Goal: Task Accomplishment & Management: Complete application form

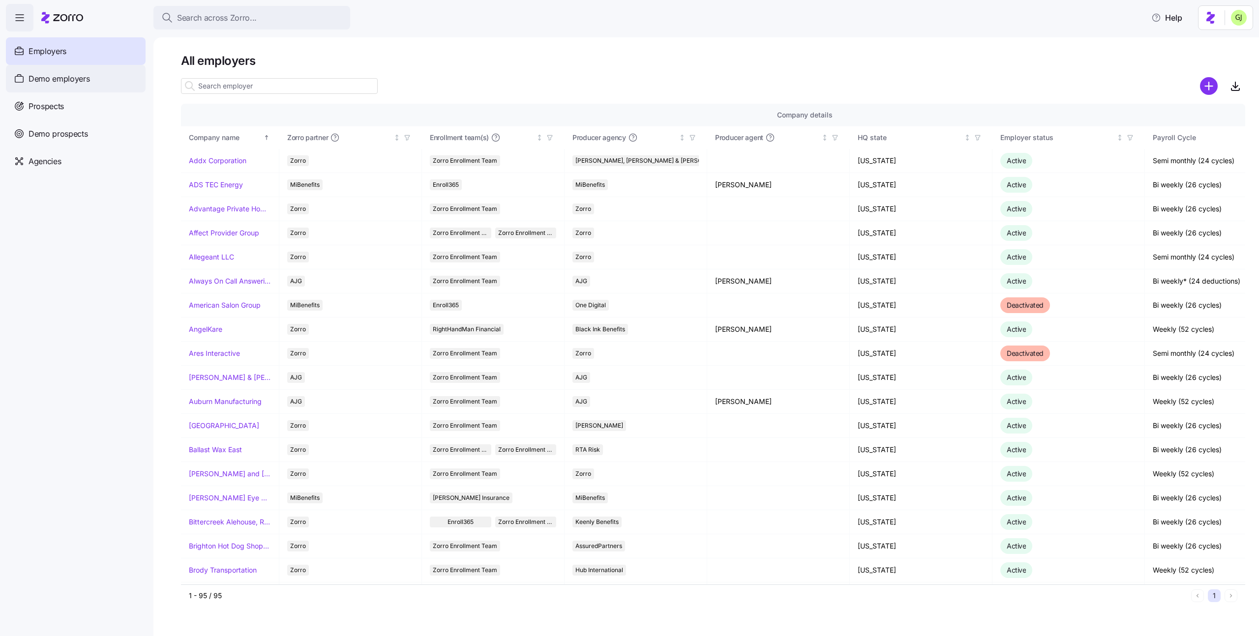
click at [61, 73] on span "Demo employers" at bounding box center [59, 79] width 61 height 12
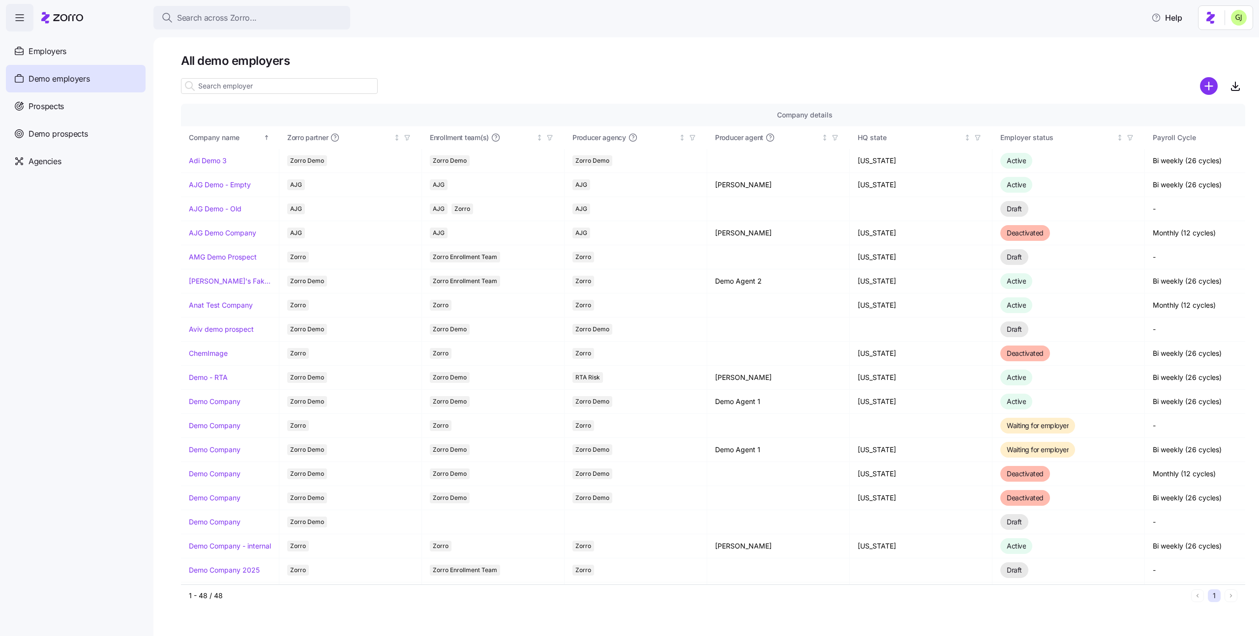
click at [223, 89] on input at bounding box center [279, 86] width 197 height 16
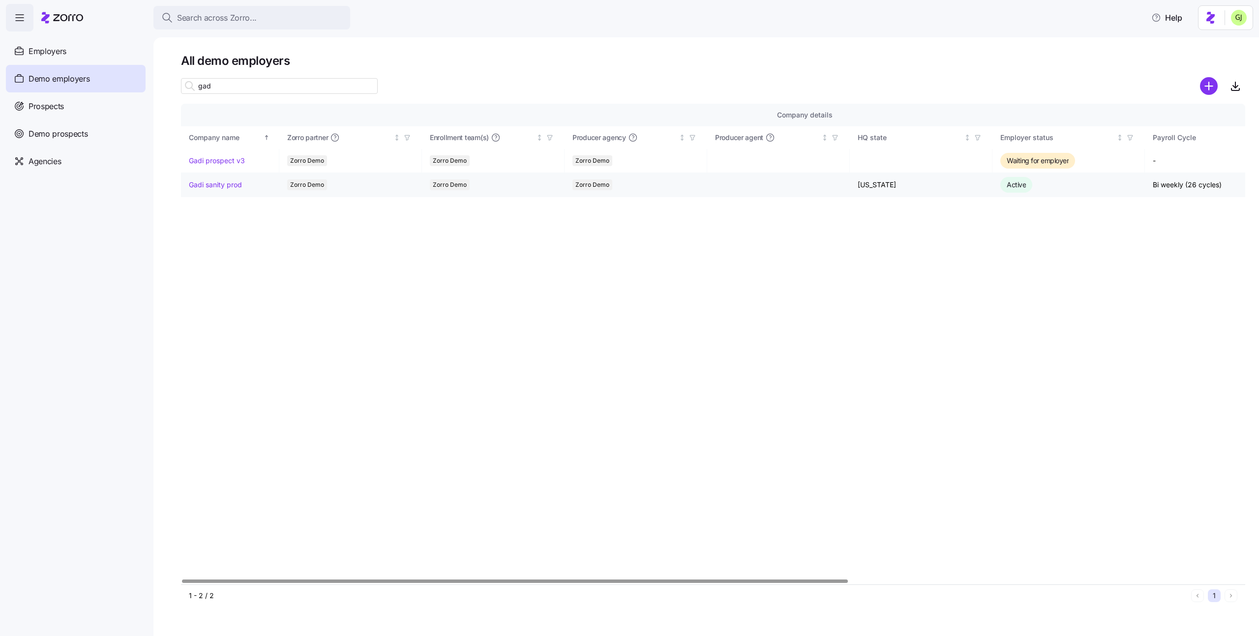
type input "gad"
click at [222, 186] on link "Gadi sanity prod" at bounding box center [215, 185] width 53 height 10
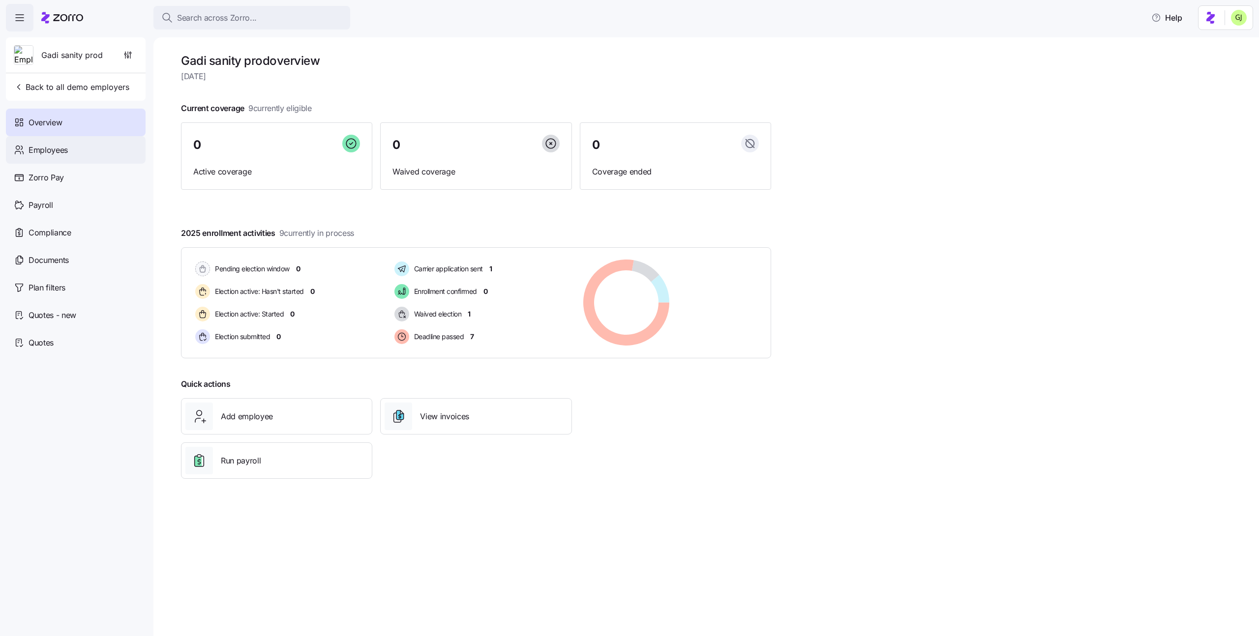
click at [72, 147] on div "Employees" at bounding box center [76, 150] width 140 height 28
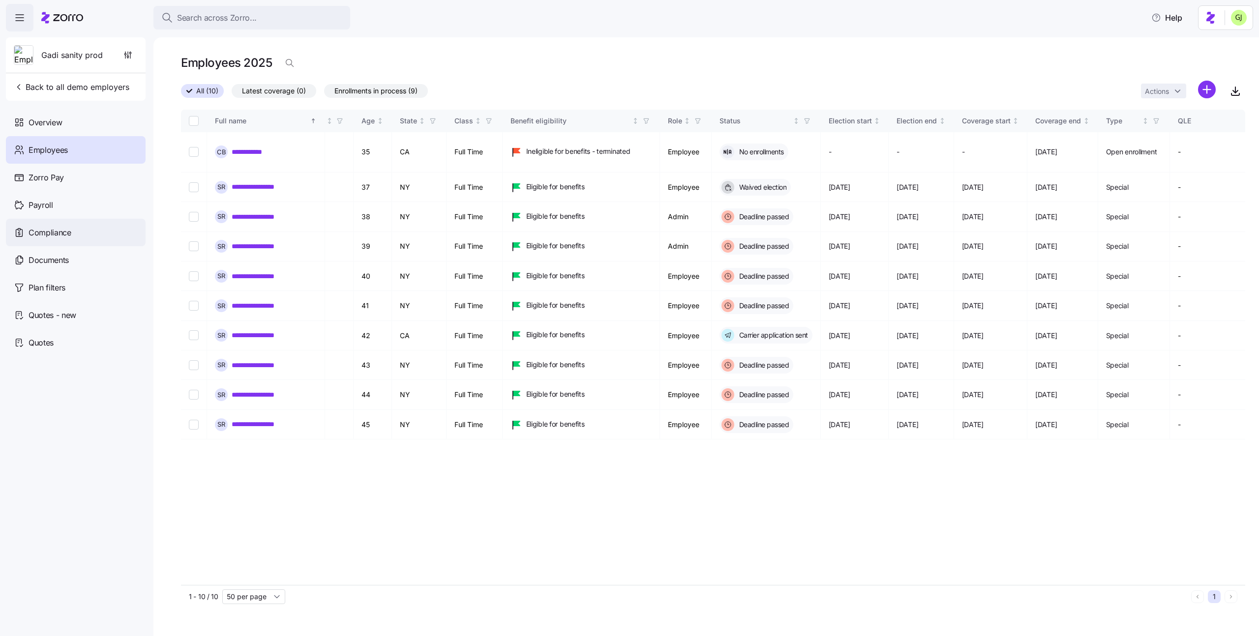
scroll to position [0, 142]
click at [130, 56] on icon "button" at bounding box center [130, 56] width 0 height 4
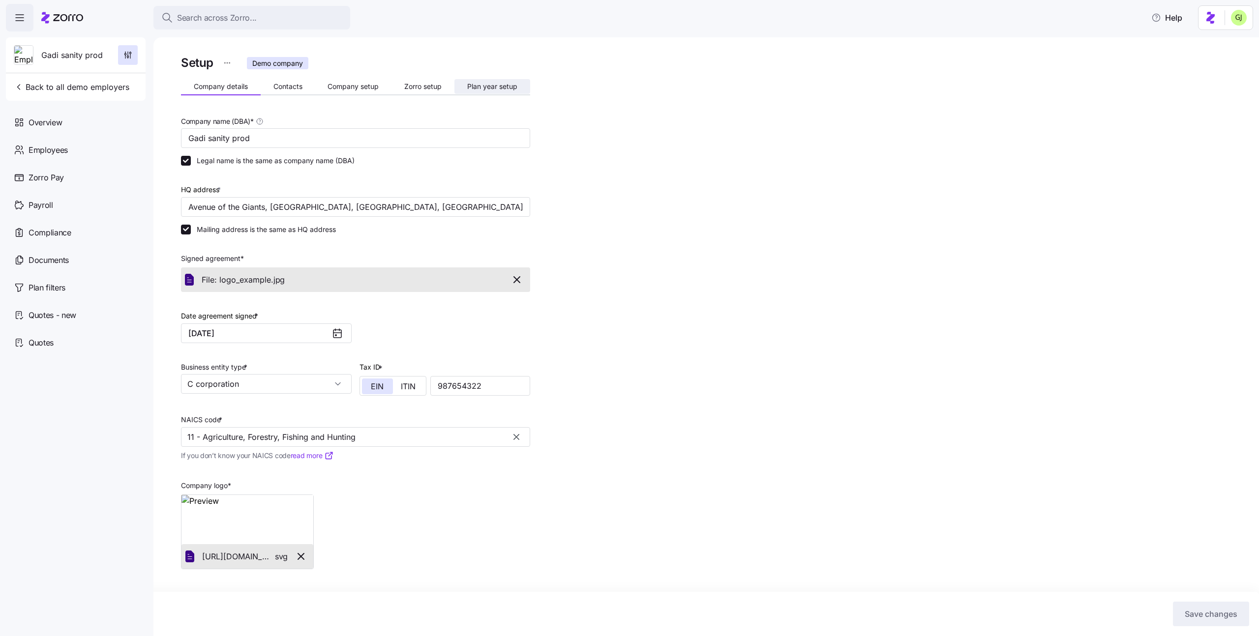
click at [481, 85] on span "Plan year setup" at bounding box center [492, 86] width 50 height 7
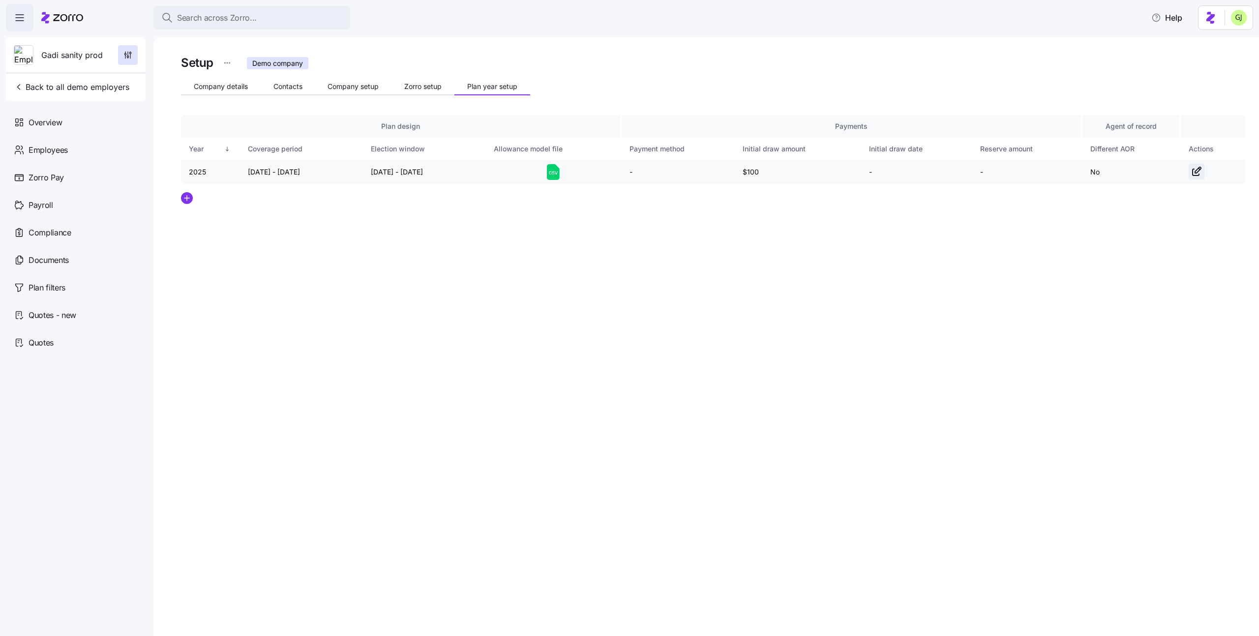
click at [1197, 174] on icon "button" at bounding box center [1197, 172] width 12 height 12
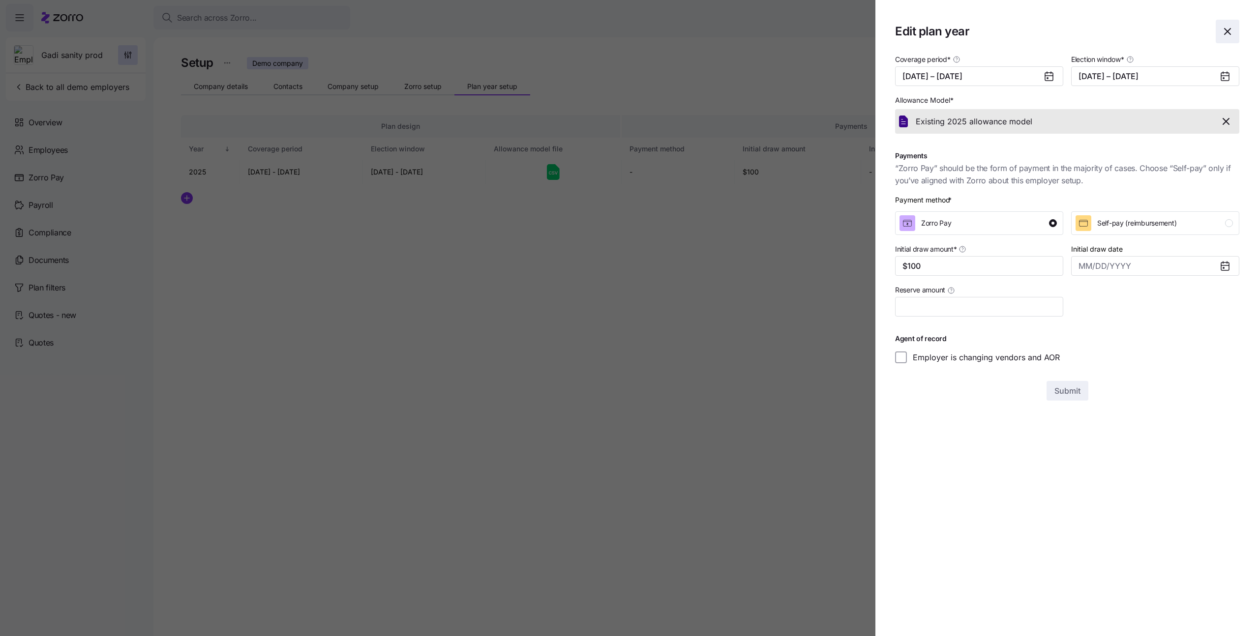
click at [1232, 33] on icon "button" at bounding box center [1228, 32] width 12 height 12
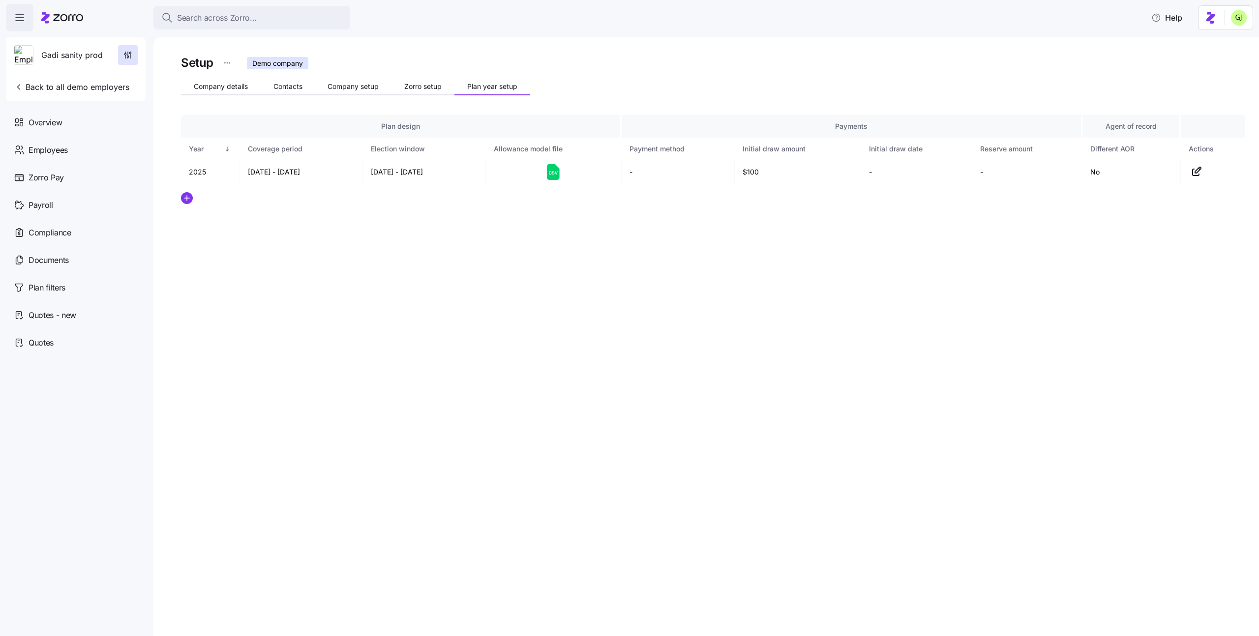
click at [664, 227] on div "Setup Demo company Company details Contacts Company setup Zorro setup Plan year…" at bounding box center [713, 152] width 1064 height 198
click at [228, 61] on html "Search across Zorro... Help Gadi sanity prod Back to all demo employers Overvie…" at bounding box center [629, 315] width 1259 height 630
click at [302, 226] on html "Search across Zorro... Help Gadi sanity prod Back to all demo employers Overvie…" at bounding box center [629, 315] width 1259 height 630
click at [80, 90] on span "Back to all demo employers" at bounding box center [72, 87] width 116 height 12
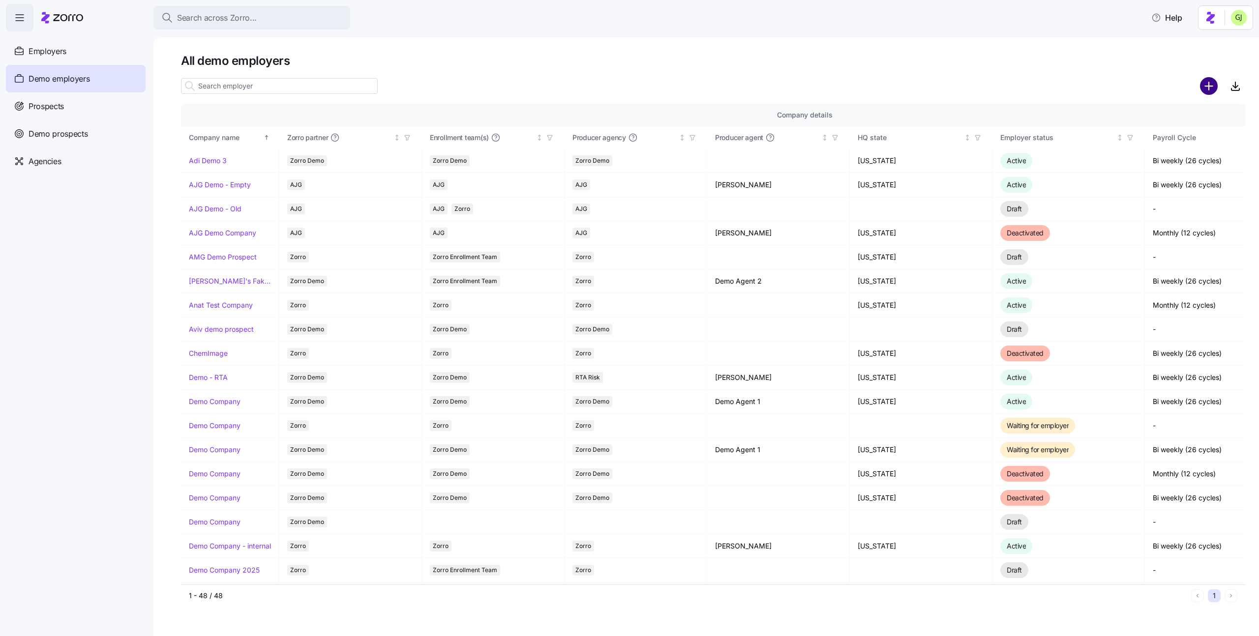
click at [1216, 89] on circle "add icon" at bounding box center [1209, 86] width 16 height 16
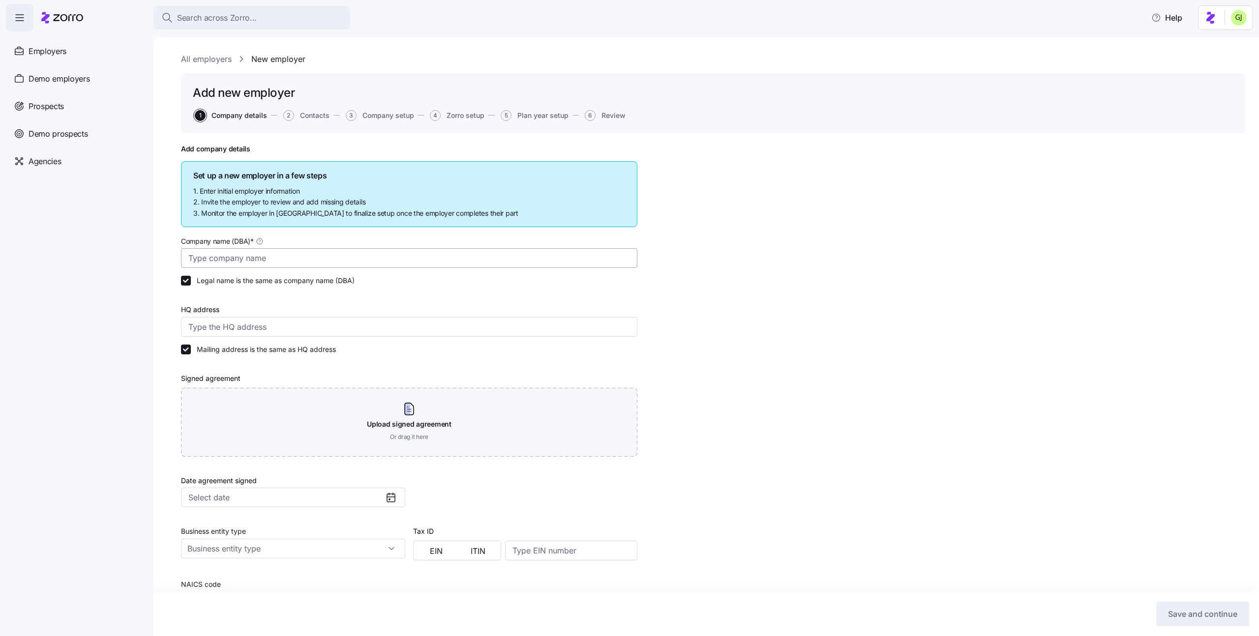
click at [304, 254] on input "Company name (DBA) *" at bounding box center [409, 258] width 456 height 20
click at [298, 259] on input "Gadi employer Sanity 1" at bounding box center [409, 258] width 456 height 20
type input "Gadi employer Sanity 1"
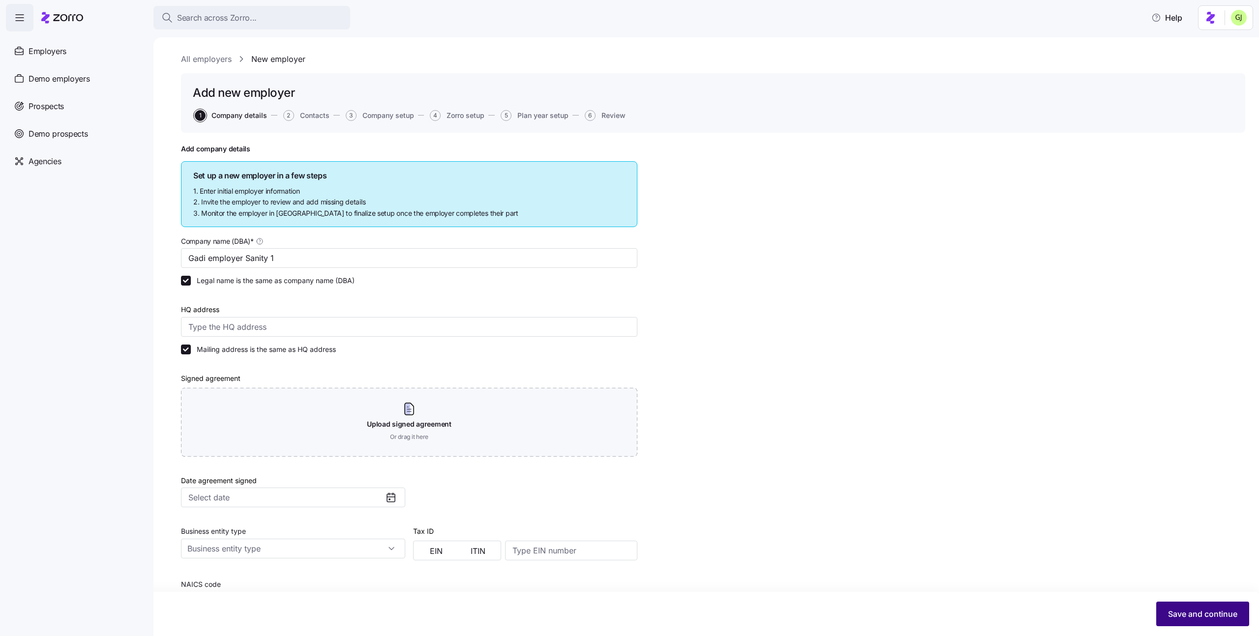
click at [1175, 611] on span "Save and continue" at bounding box center [1202, 614] width 69 height 12
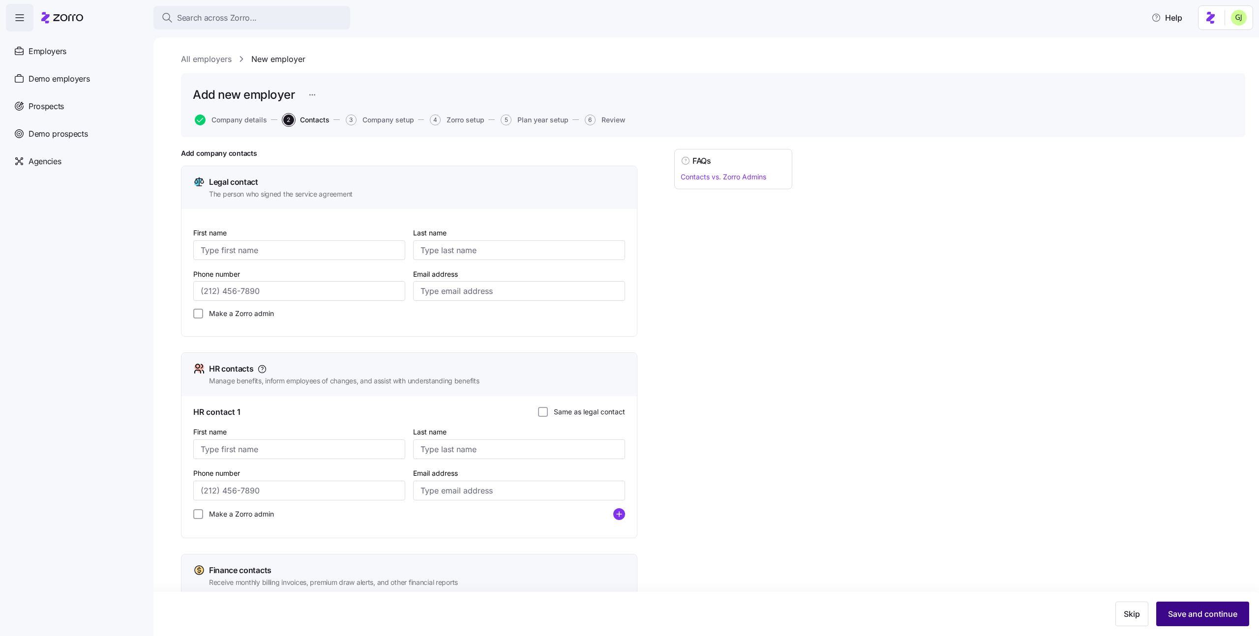
click at [1184, 612] on span "Save and continue" at bounding box center [1202, 614] width 69 height 12
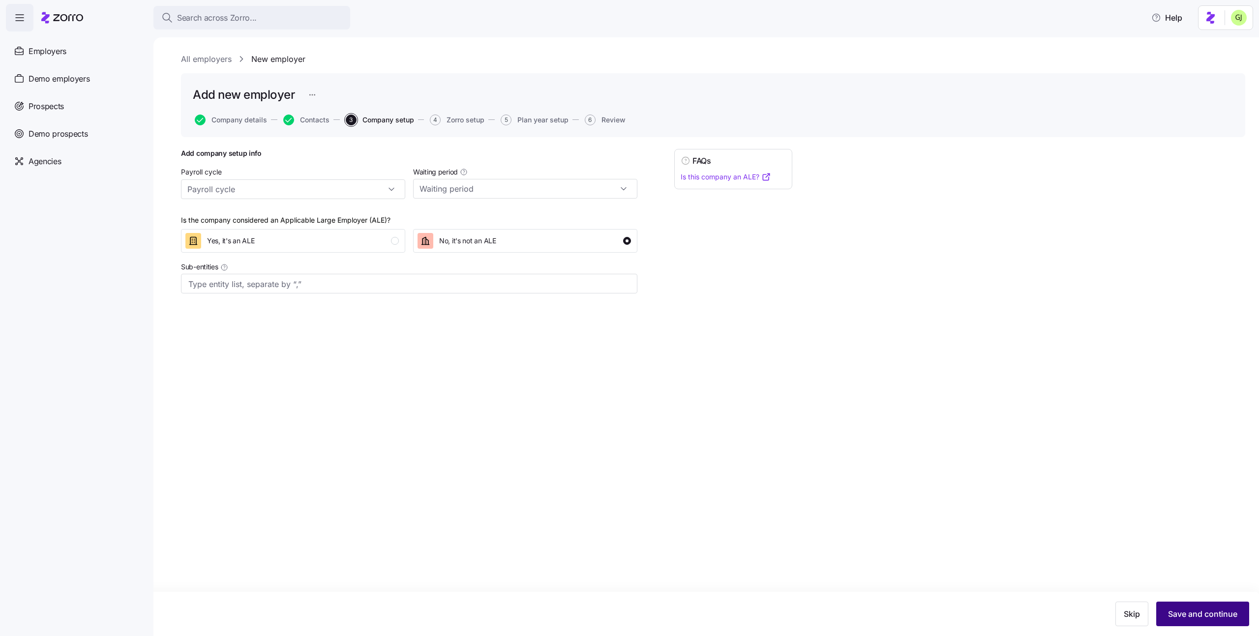
click at [1192, 617] on span "Save and continue" at bounding box center [1202, 614] width 69 height 12
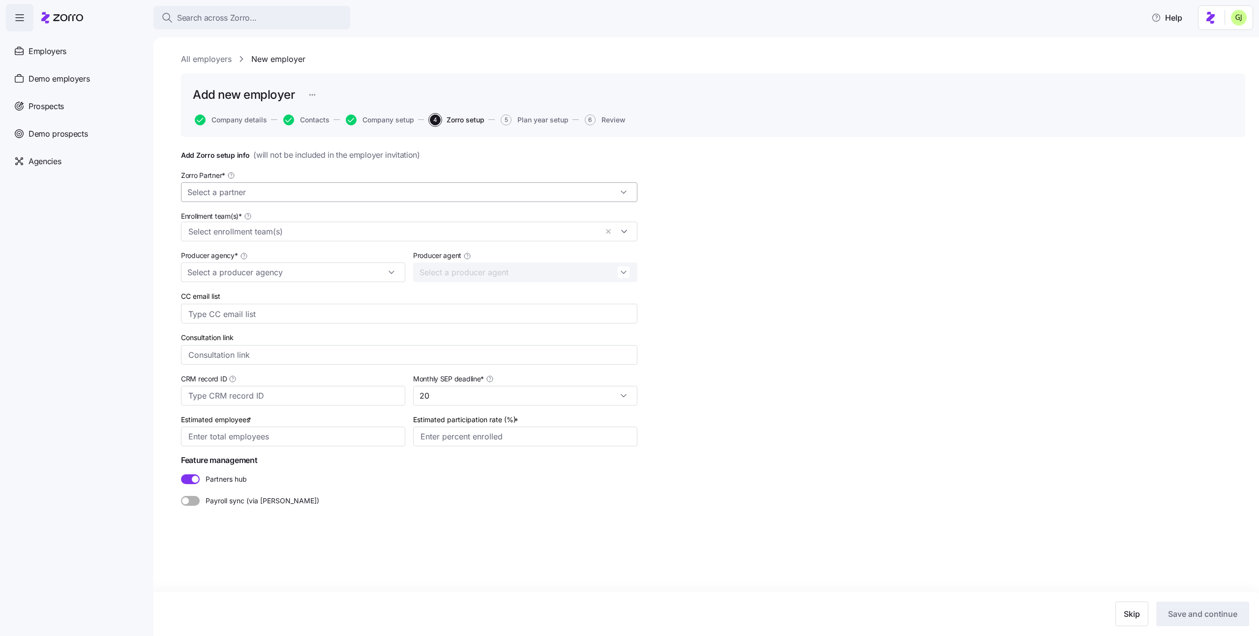
click at [241, 191] on input "Zorro Partner *" at bounding box center [409, 192] width 456 height 20
click at [254, 256] on div "Zorro Demo" at bounding box center [409, 261] width 448 height 19
type input "Zorro Demo"
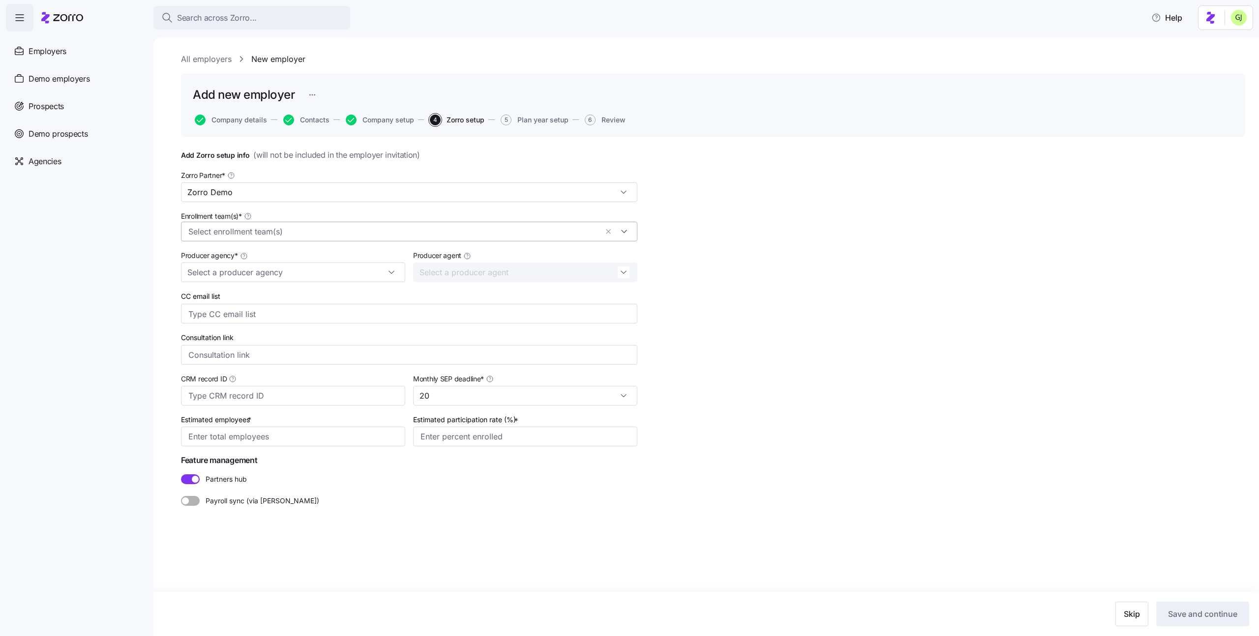
click at [253, 237] on input "Enrollment team(s) *" at bounding box center [392, 232] width 409 height 13
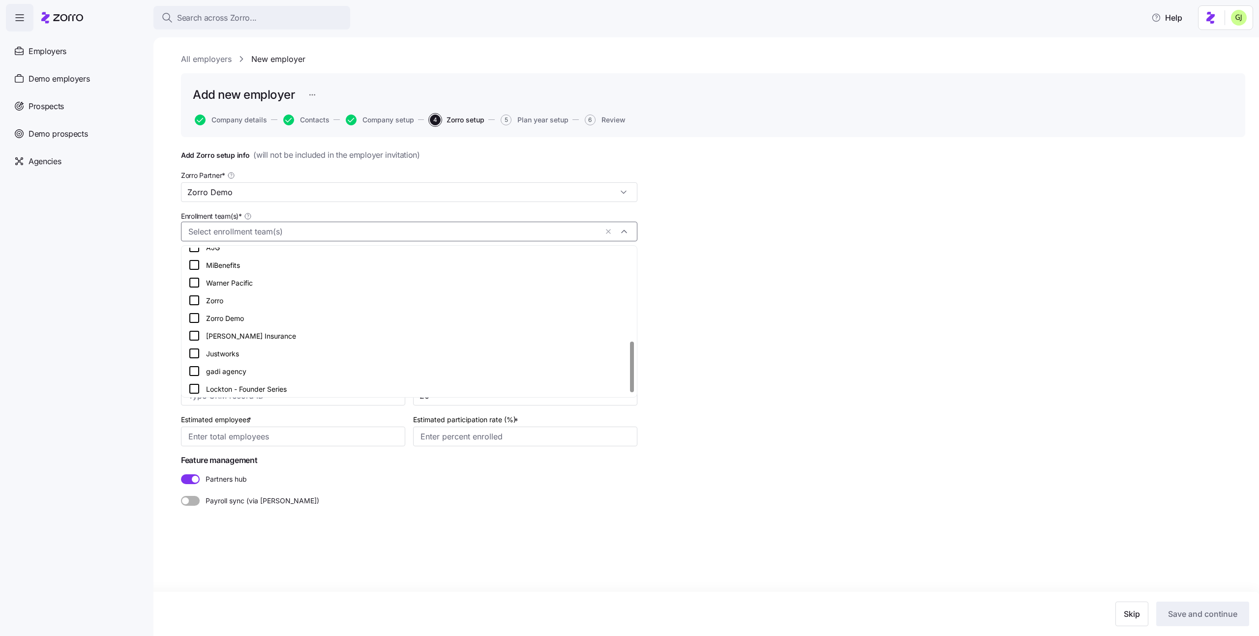
scroll to position [277, 0]
click at [266, 310] on div "Zorro Demo" at bounding box center [409, 316] width 442 height 12
click at [722, 339] on div "Add Zorro setup info ( will not be included in the employer invitation ) Zorro …" at bounding box center [713, 352] width 1064 height 406
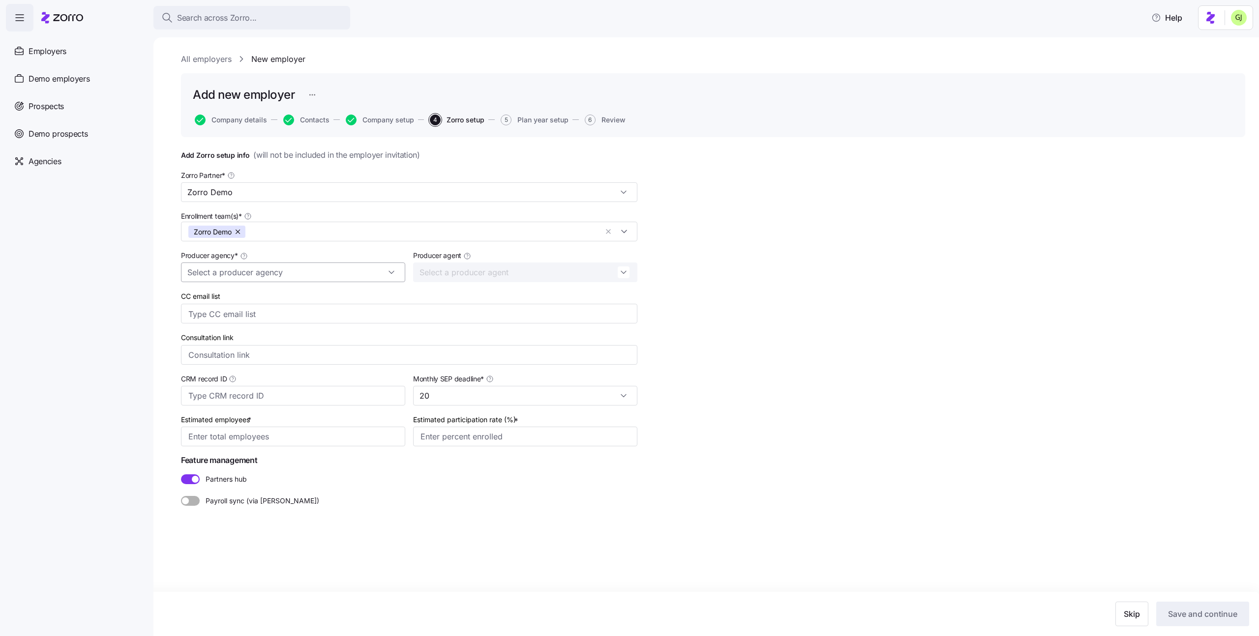
click at [213, 273] on input "Producer agency *" at bounding box center [293, 273] width 224 height 20
click at [262, 318] on div "Zorro Demo" at bounding box center [293, 315] width 216 height 19
type input "Zorro Demo"
click at [442, 437] on input "Estimated participation rate (%) *" at bounding box center [525, 437] width 224 height 20
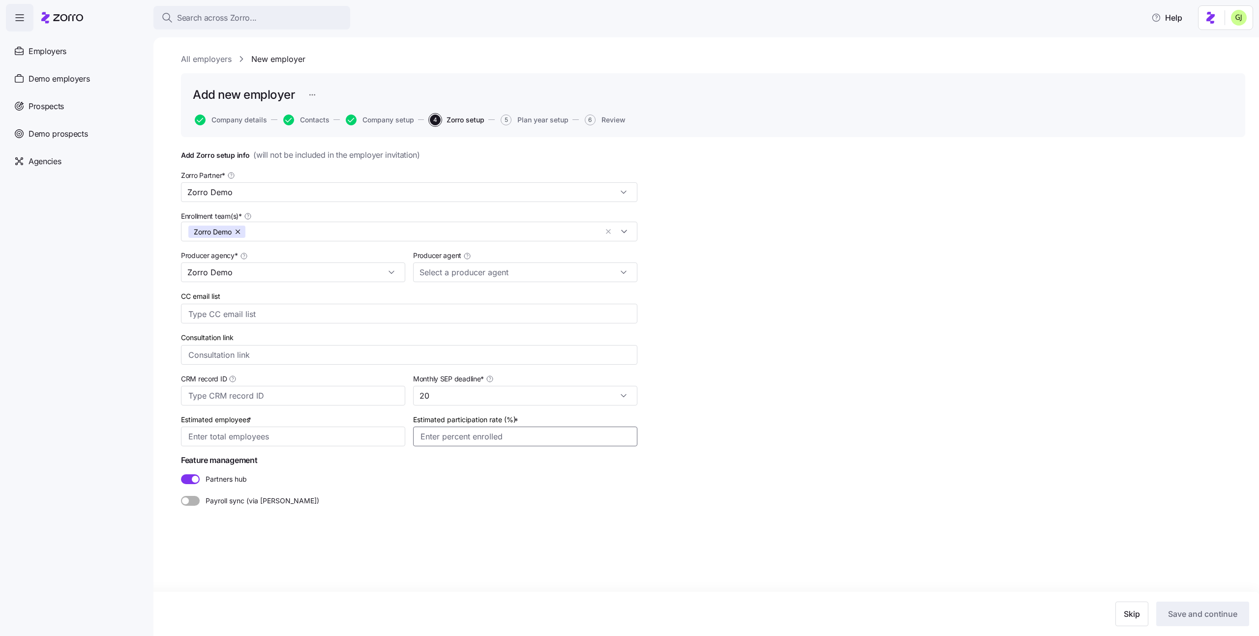
type input "20%"
click at [283, 437] on input "Estimated employees *" at bounding box center [293, 437] width 224 height 20
click at [1194, 612] on span "Save and continue" at bounding box center [1202, 614] width 69 height 12
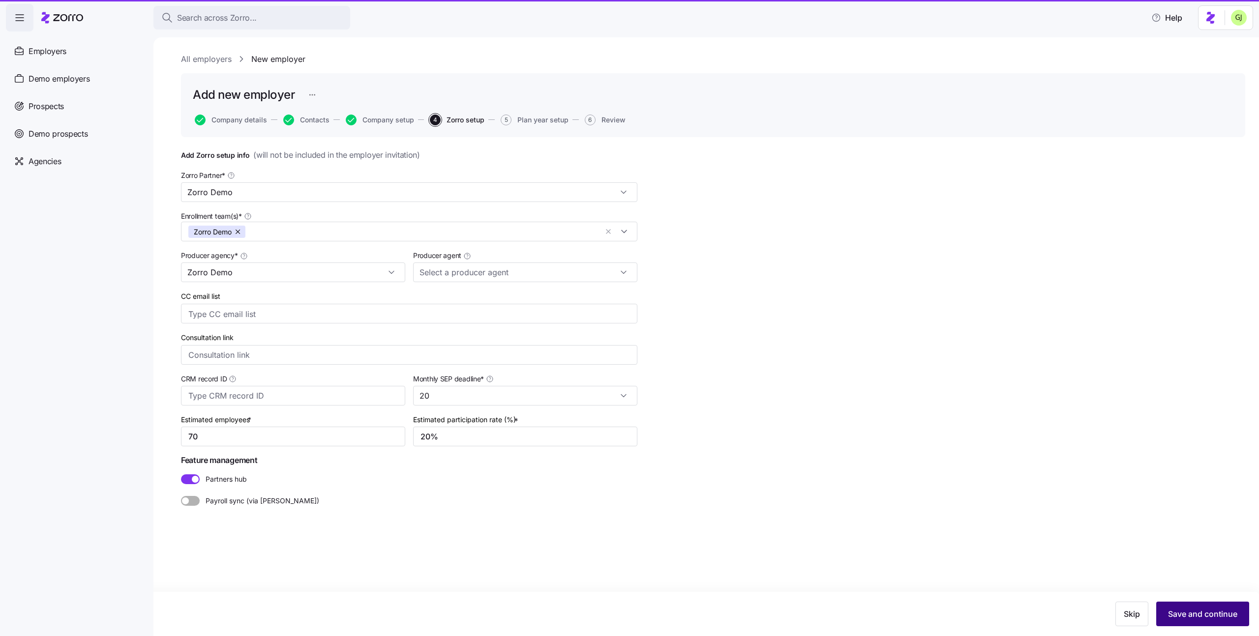
type input "7"
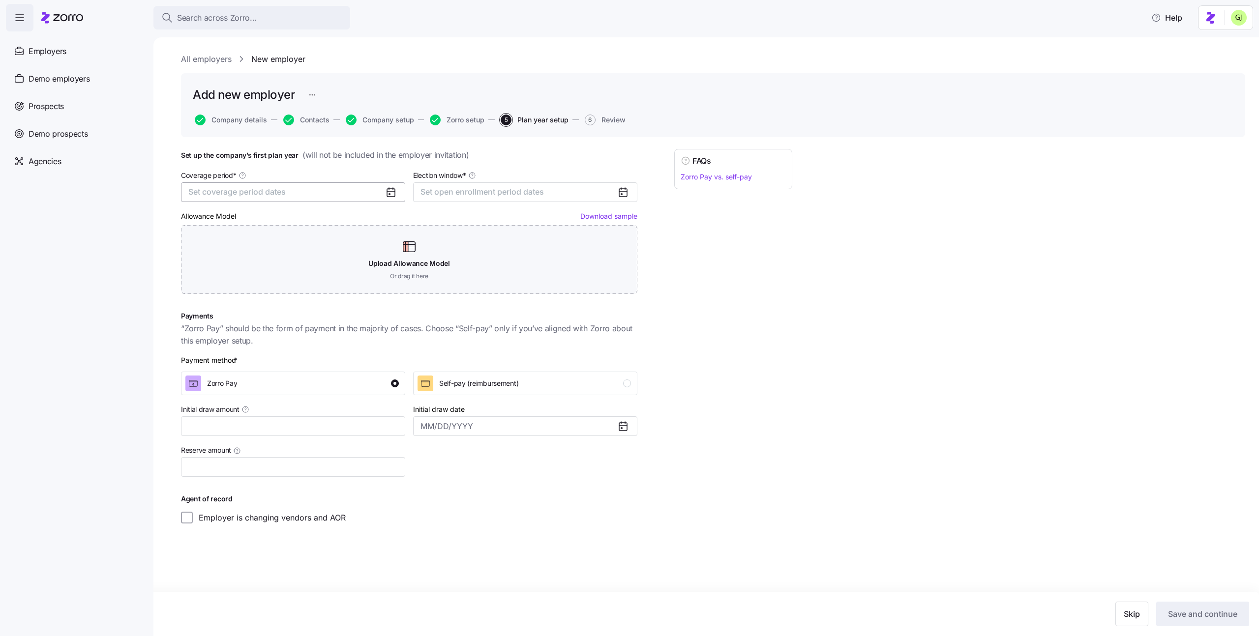
click at [301, 199] on button "Set coverage period dates" at bounding box center [293, 192] width 224 height 20
click at [265, 243] on button "Feb" at bounding box center [263, 247] width 49 height 21
click at [307, 313] on button "Dec" at bounding box center [313, 310] width 49 height 21
click at [446, 201] on button "Set open enrollment period dates" at bounding box center [525, 192] width 224 height 20
click at [428, 261] on button "1" at bounding box center [432, 264] width 21 height 21
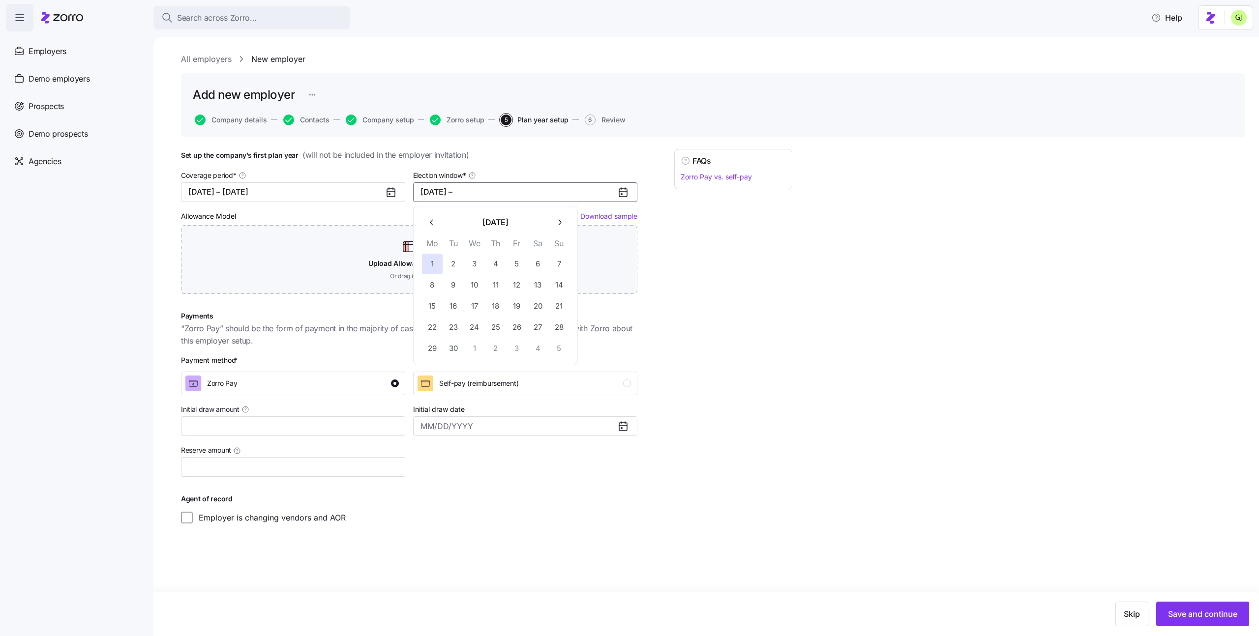
click at [430, 221] on icon "button" at bounding box center [431, 222] width 3 height 5
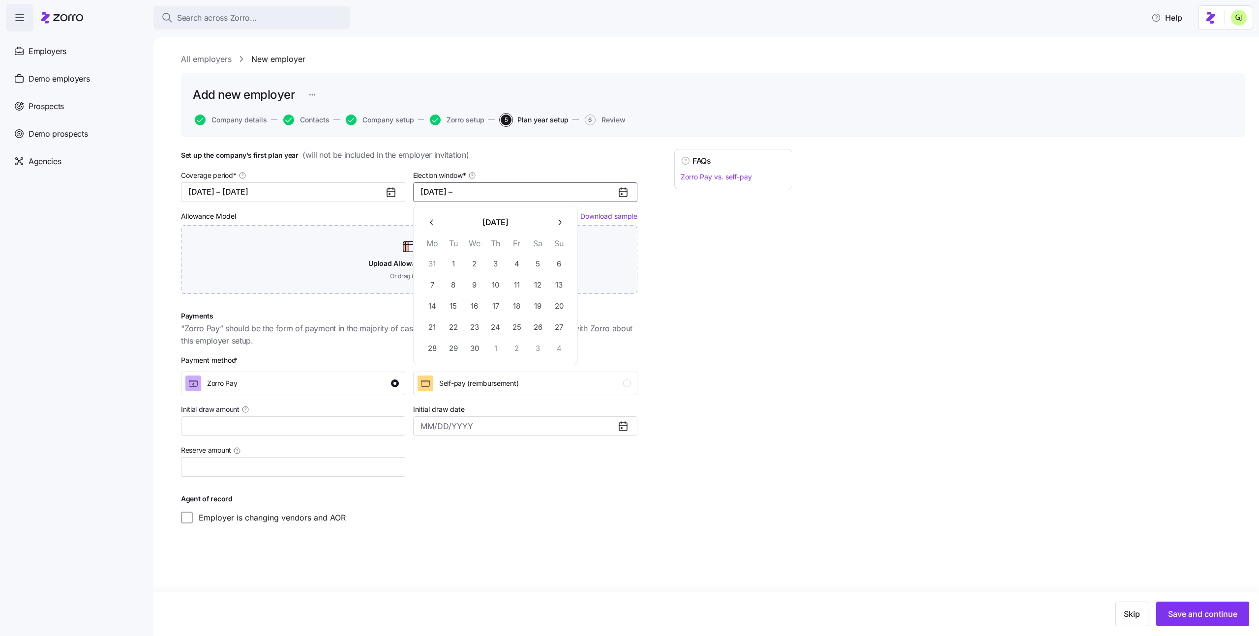
click at [430, 221] on icon "button" at bounding box center [431, 222] width 3 height 5
click at [471, 264] on button "1" at bounding box center [474, 264] width 21 height 21
click at [605, 217] on link "Download sample" at bounding box center [608, 216] width 57 height 8
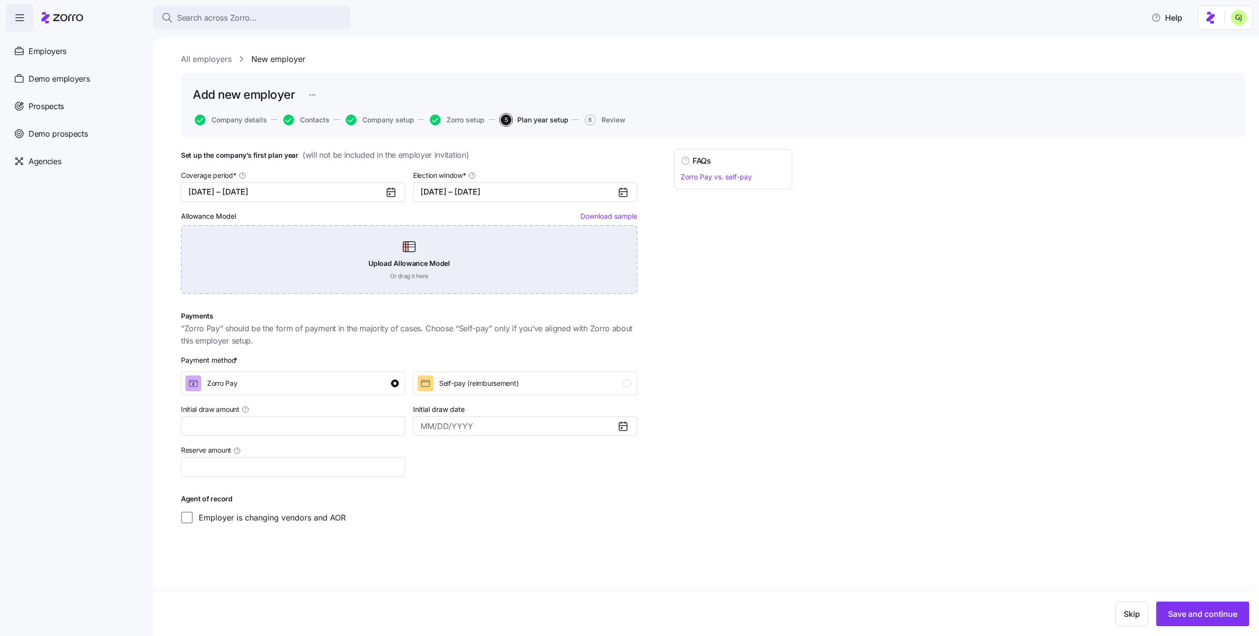
click at [476, 252] on div "Upload Allowance Model Or drag it here" at bounding box center [409, 259] width 456 height 69
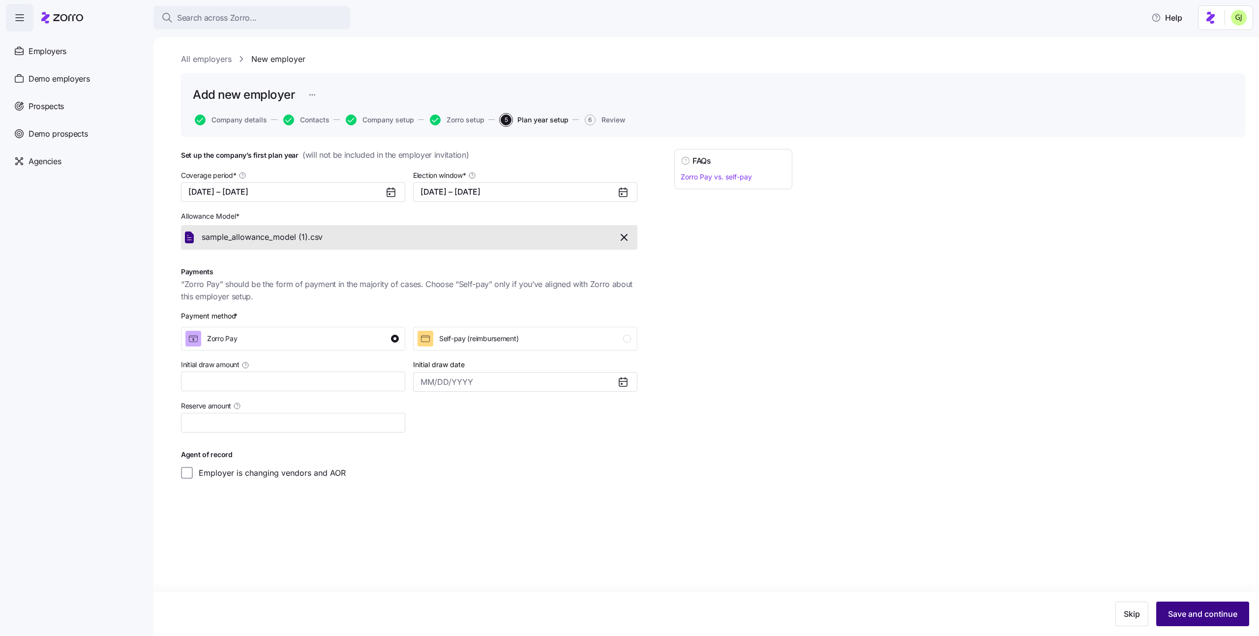
click at [1191, 615] on span "Save and continue" at bounding box center [1202, 614] width 69 height 12
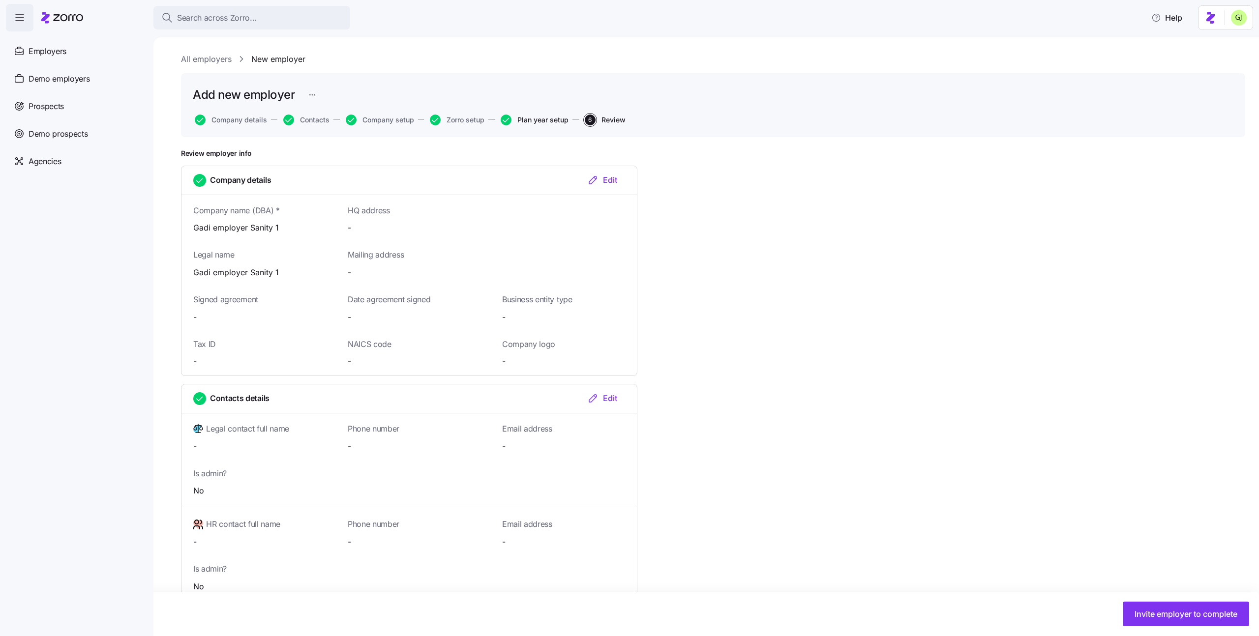
click at [548, 119] on span "Plan year setup" at bounding box center [542, 120] width 51 height 7
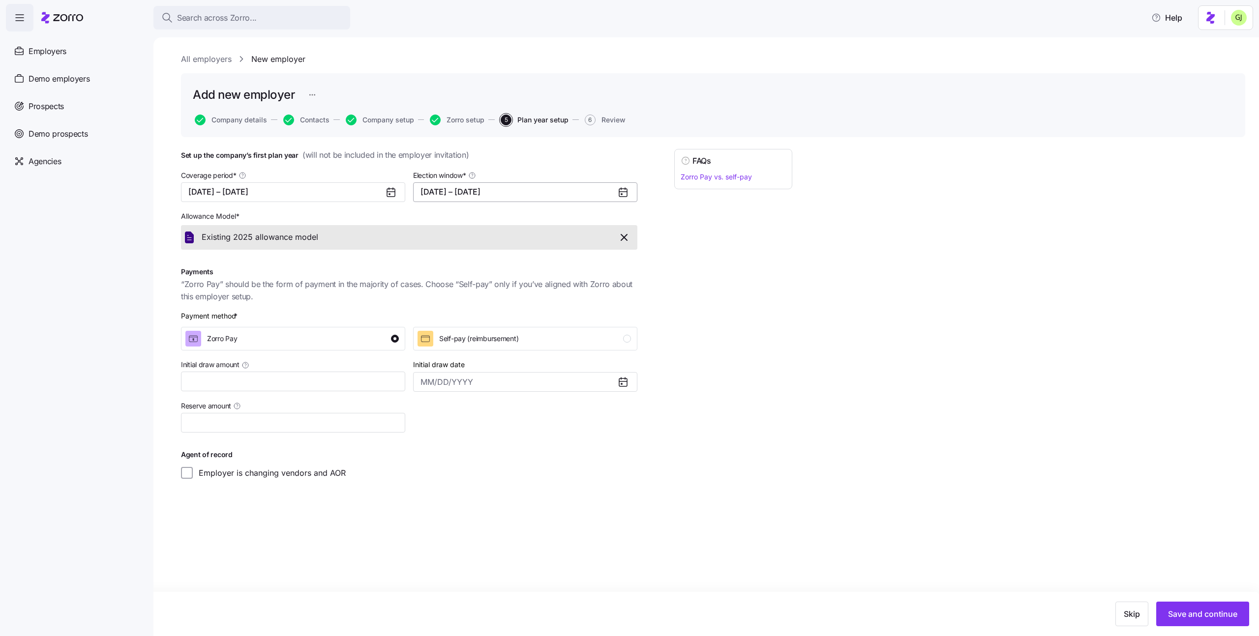
click at [542, 193] on button "01/01/2025 – 09/01/2025" at bounding box center [525, 192] width 224 height 20
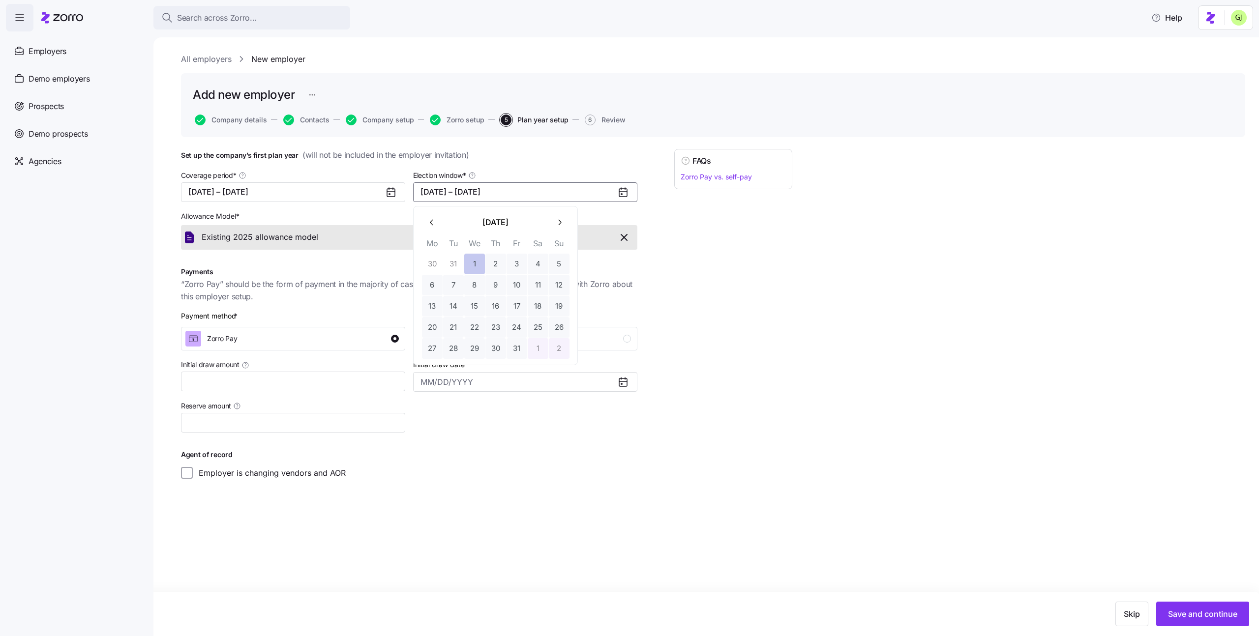
click at [477, 264] on button "1" at bounding box center [474, 264] width 21 height 21
click at [556, 220] on icon "button" at bounding box center [559, 222] width 9 height 9
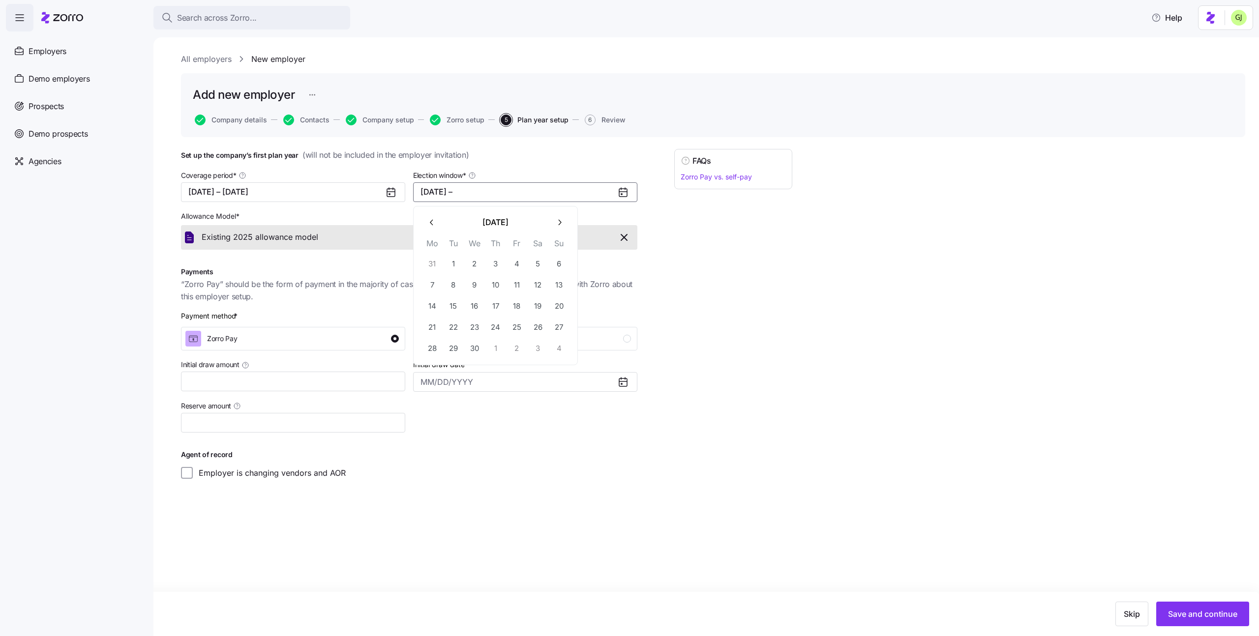
click at [556, 220] on icon "button" at bounding box center [559, 222] width 9 height 9
click at [456, 348] on button "30" at bounding box center [453, 348] width 21 height 21
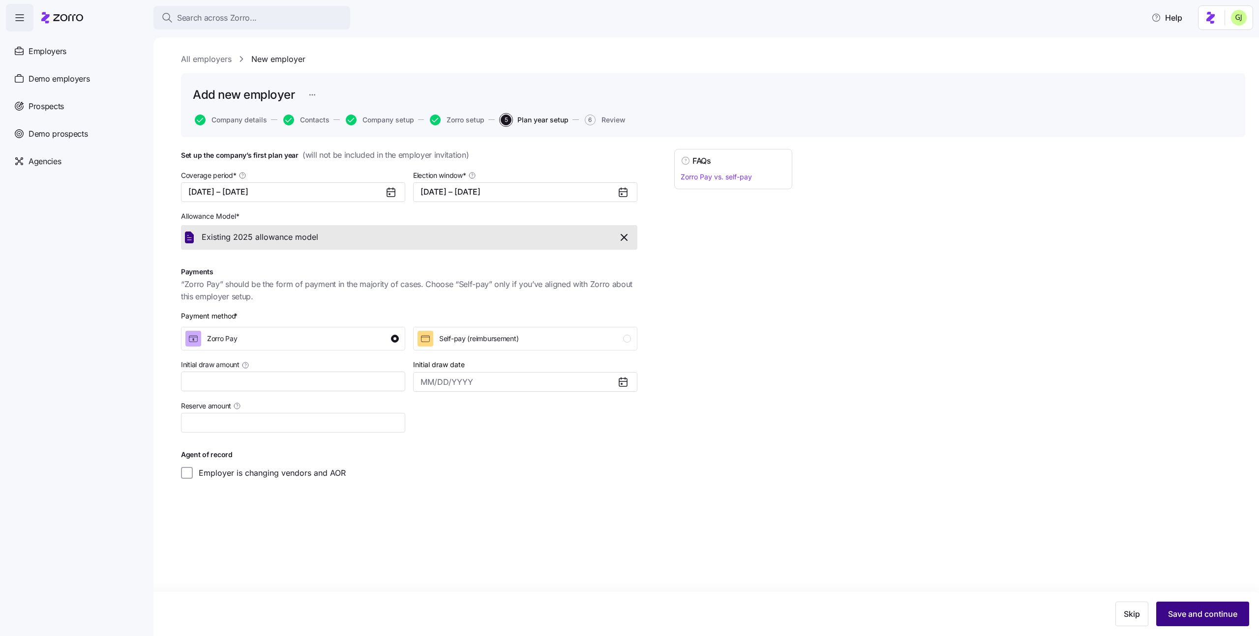
click at [1197, 611] on span "Save and continue" at bounding box center [1202, 614] width 69 height 12
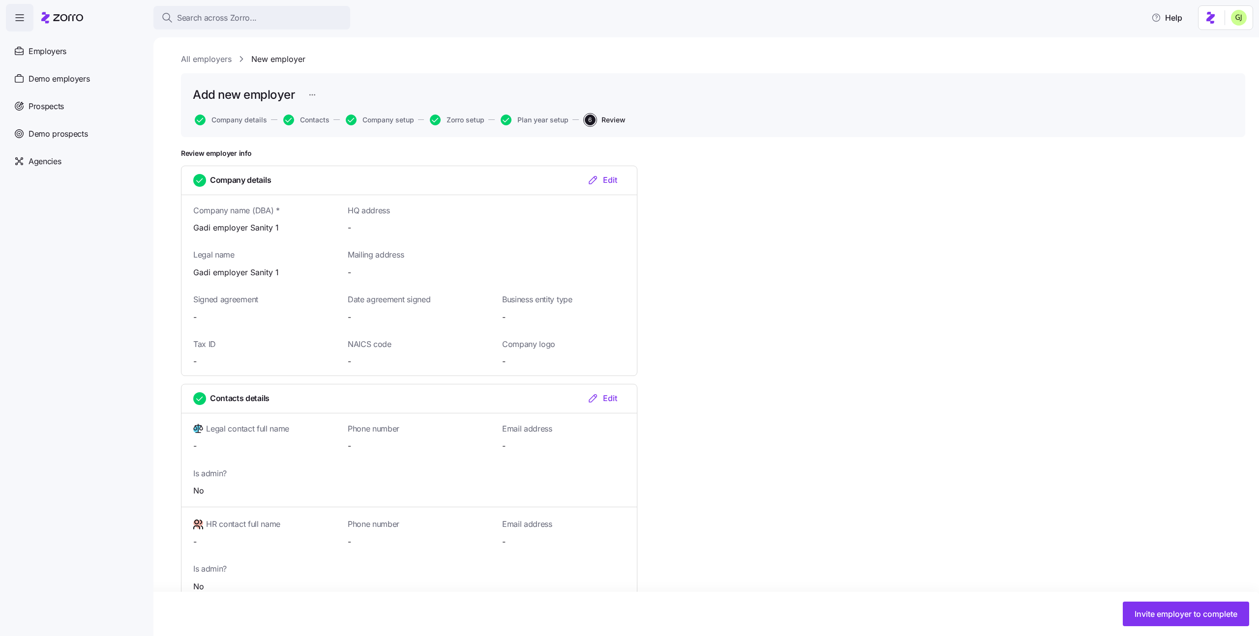
click at [1197, 611] on span "Invite employer to complete" at bounding box center [1186, 614] width 103 height 12
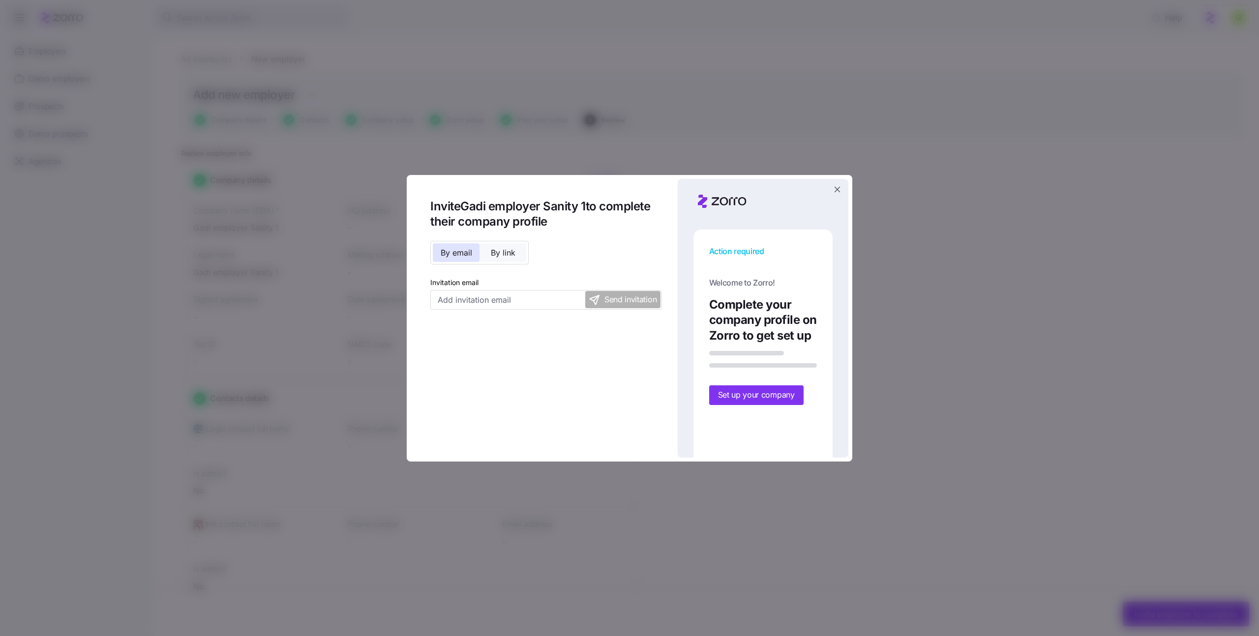
click at [503, 257] on span "By link" at bounding box center [503, 253] width 25 height 8
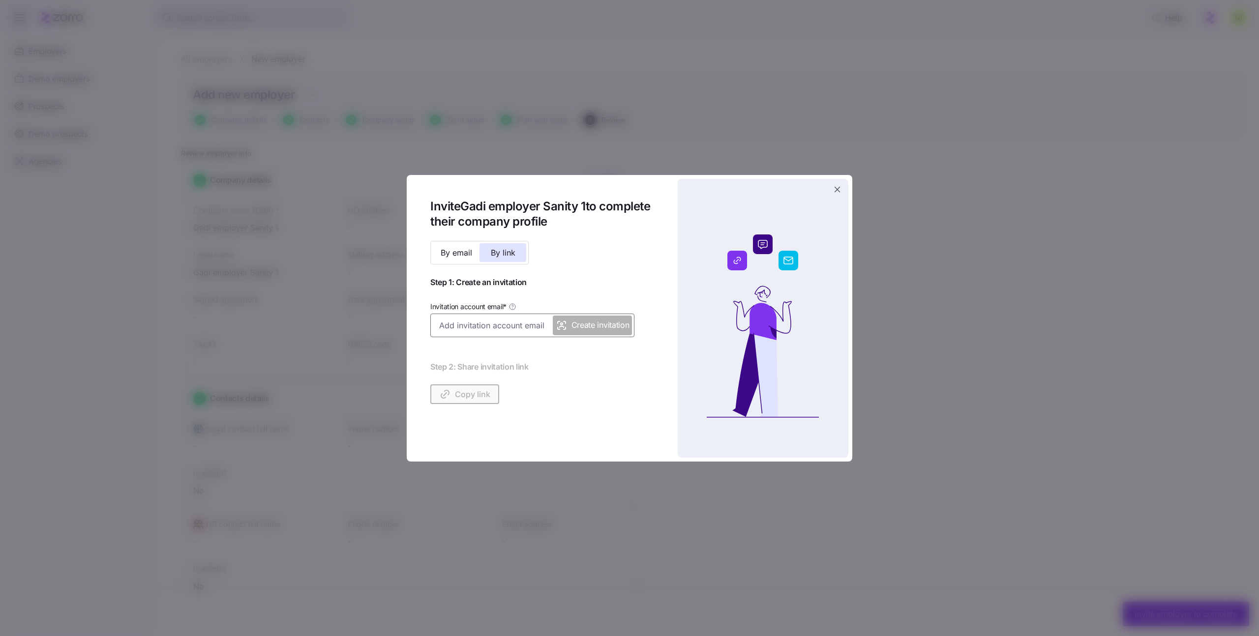
click at [500, 329] on input "Invitation account email *" at bounding box center [532, 326] width 204 height 24
paste input "gadi.j+gadi_employer_sanity_1_test@myzorro.co"
type input "gadi.j+gadi_employer_sanity_1_prod@myzorro.co"
click at [448, 254] on span "By email" at bounding box center [456, 253] width 31 height 8
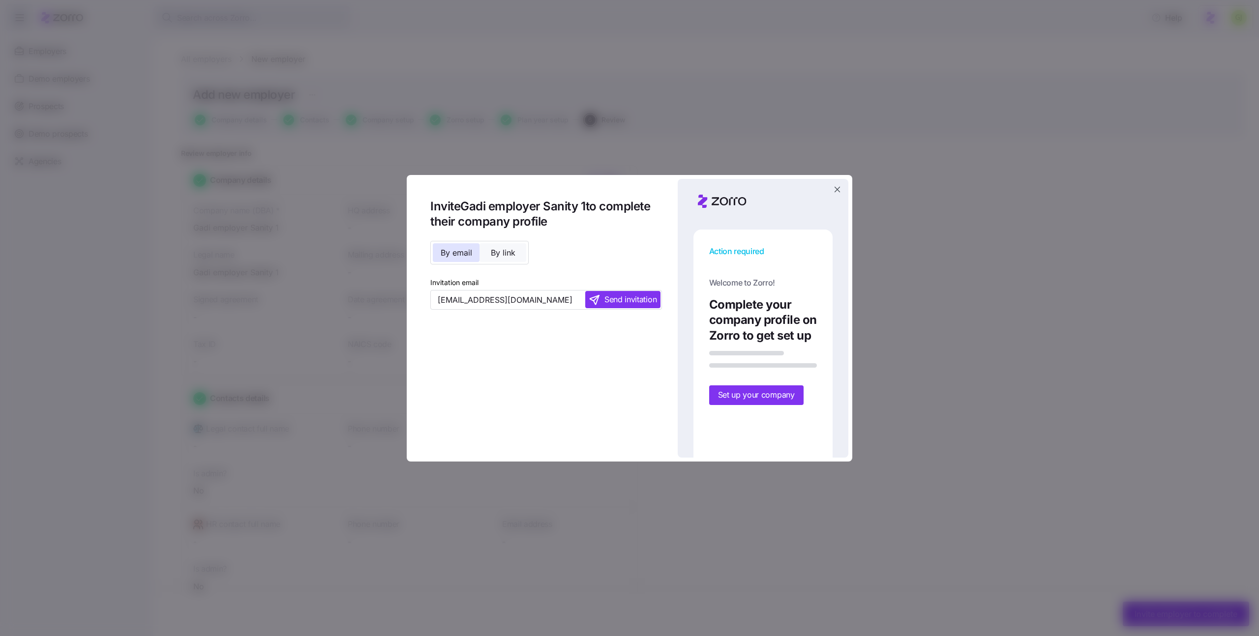
click at [502, 249] on span "By link" at bounding box center [503, 253] width 25 height 8
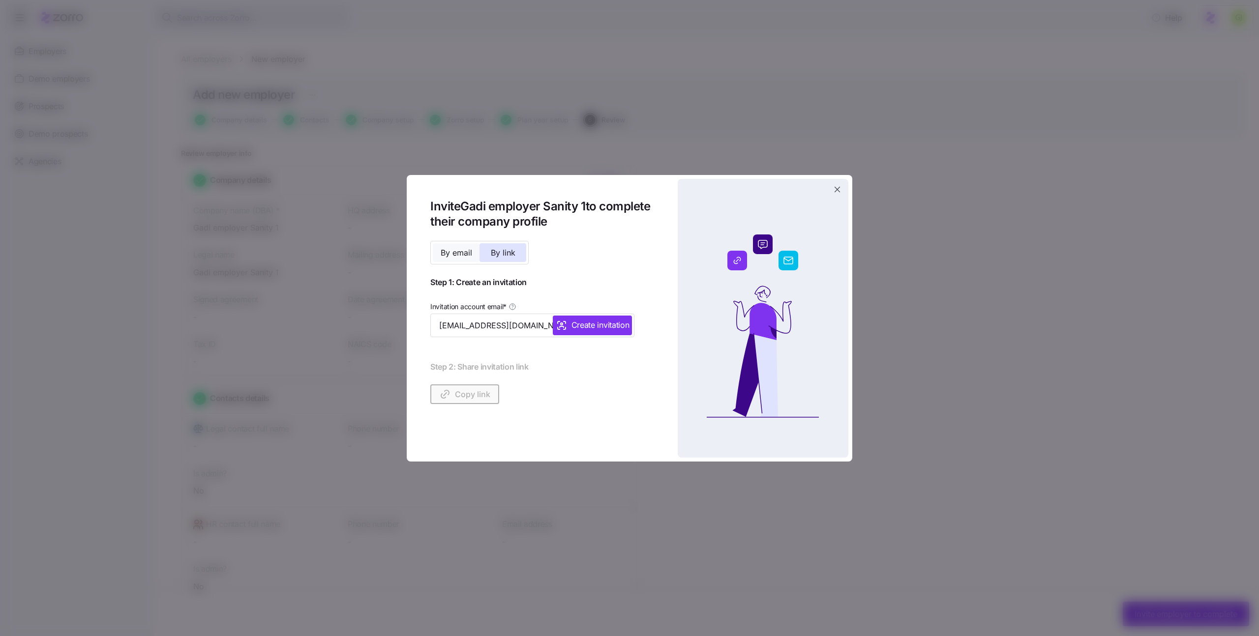
click at [458, 255] on span "By email" at bounding box center [456, 253] width 31 height 8
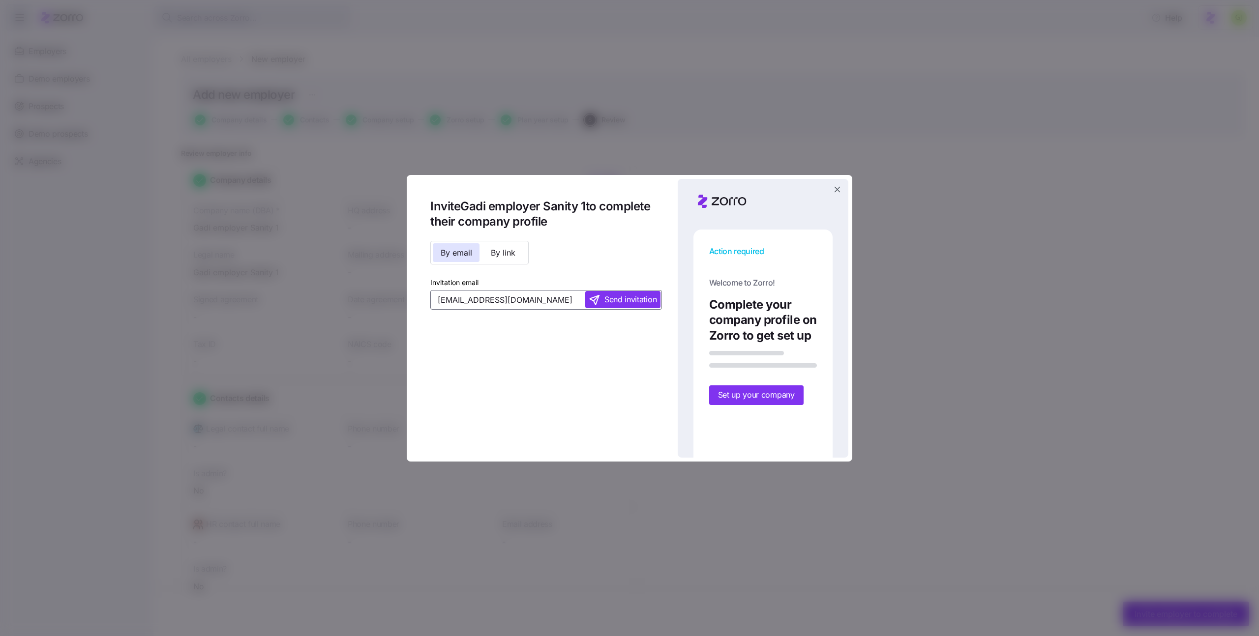
click at [501, 296] on input "gadi.j+gadi_employer_sanity_1_prod@myzorro.co" at bounding box center [546, 300] width 232 height 20
click at [502, 250] on span "By link" at bounding box center [503, 253] width 25 height 8
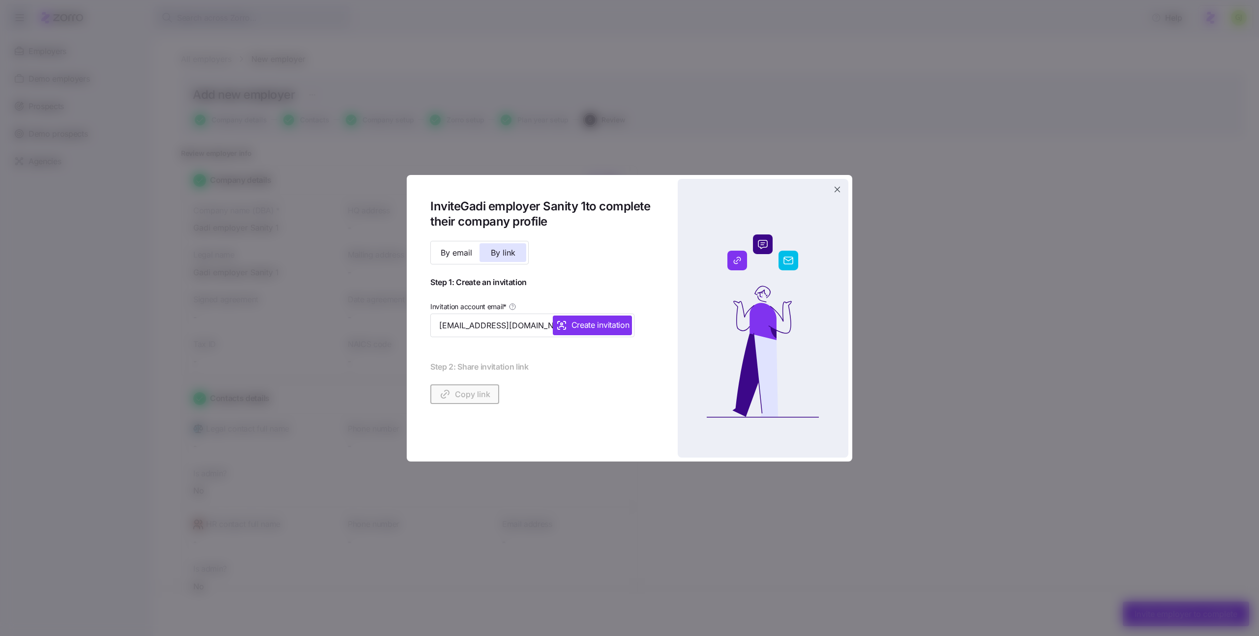
click at [837, 189] on icon "button" at bounding box center [838, 190] width 6 height 6
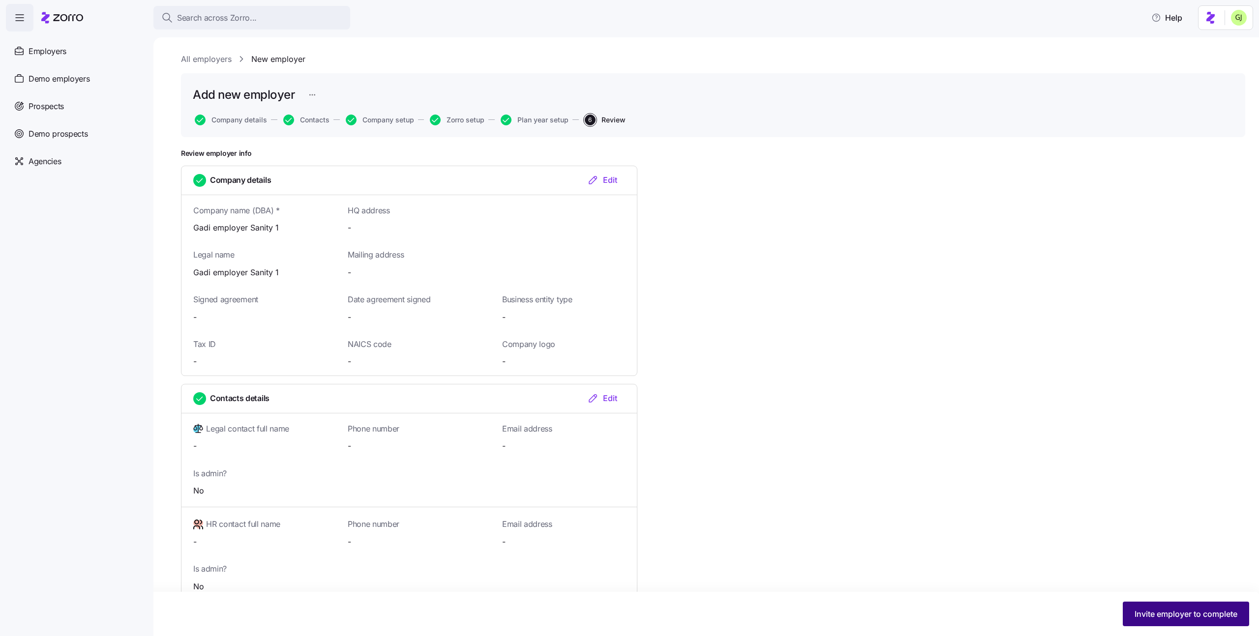
click at [1165, 615] on span "Invite employer to complete" at bounding box center [1186, 614] width 103 height 12
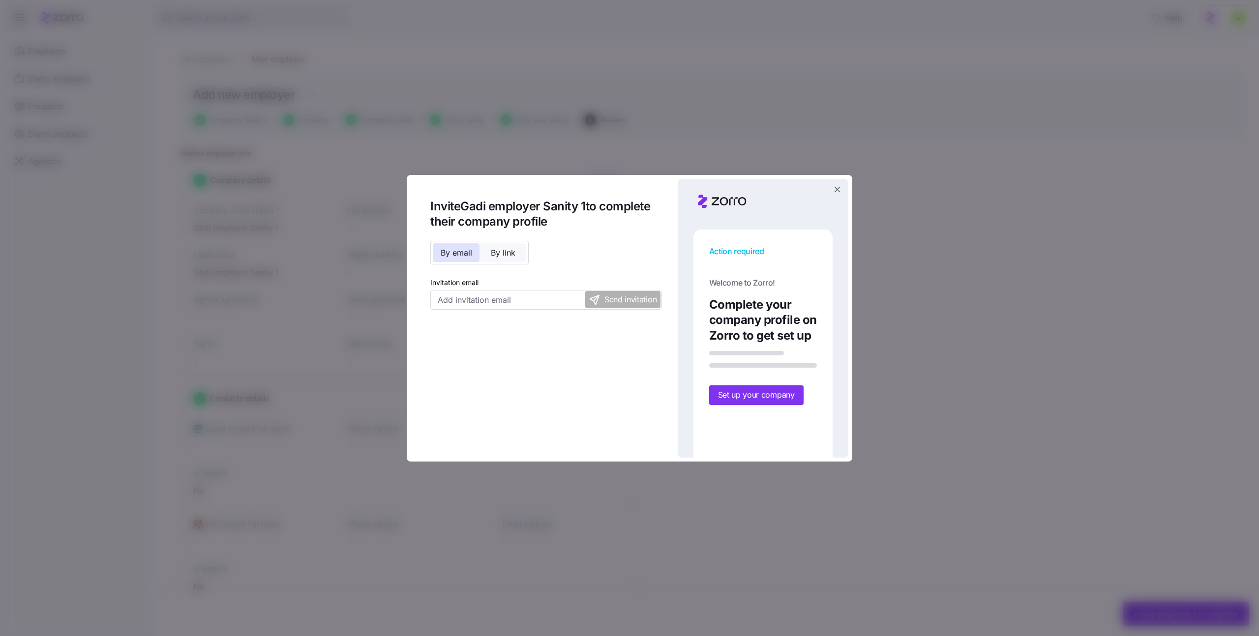
click at [505, 252] on span "By link" at bounding box center [503, 253] width 25 height 8
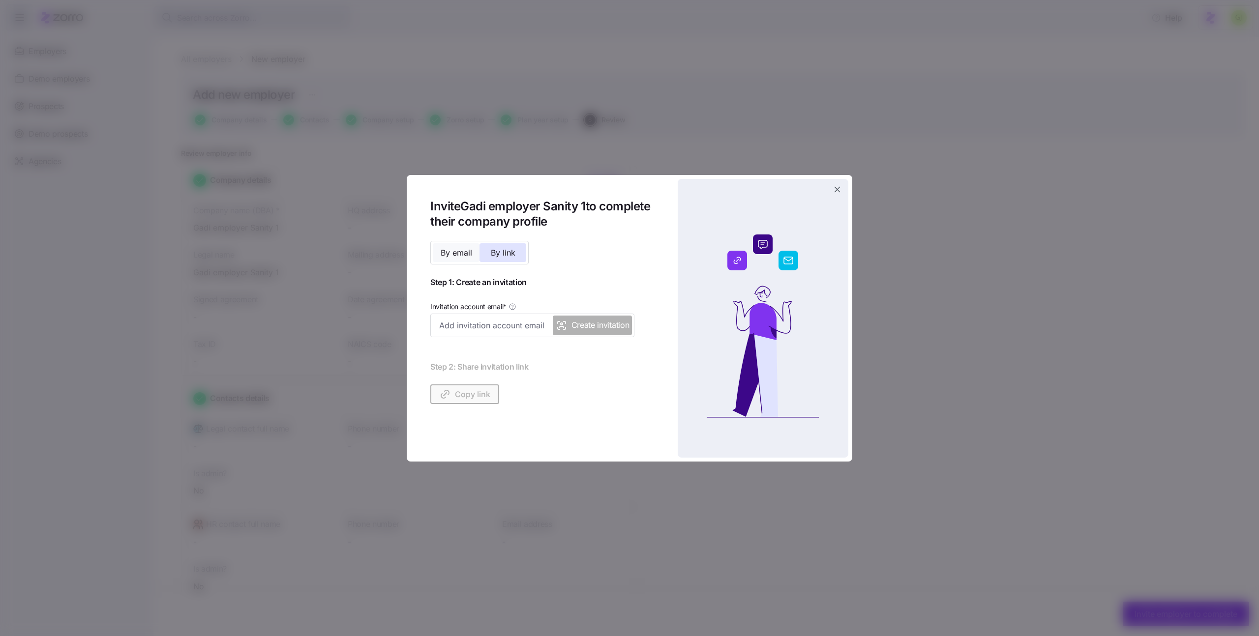
click at [468, 254] on span "By email" at bounding box center [456, 253] width 31 height 8
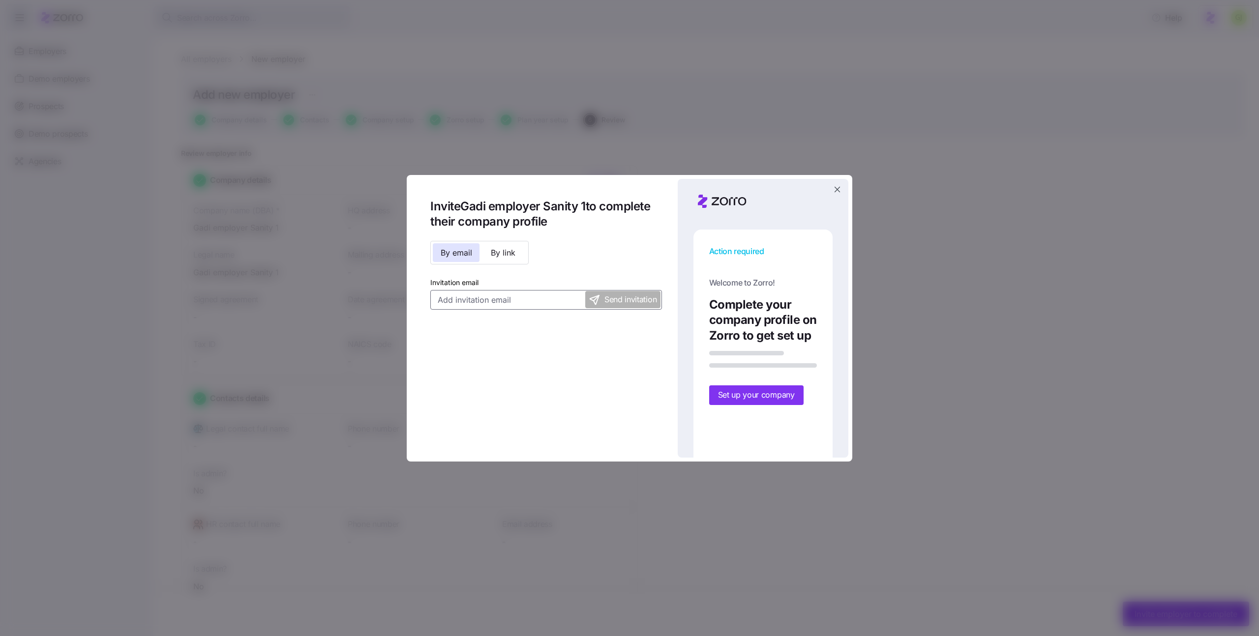
click at [496, 303] on input "Invitation email" at bounding box center [546, 300] width 232 height 20
click at [506, 251] on span "By link" at bounding box center [503, 253] width 25 height 8
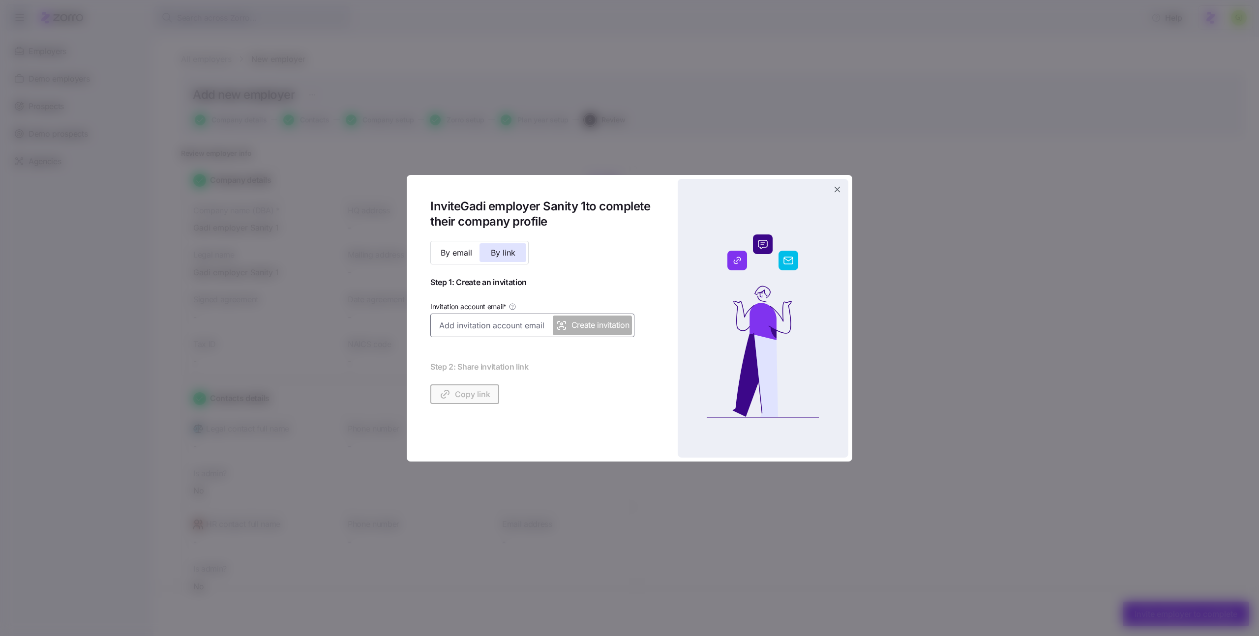
click at [501, 328] on input "Invitation account email *" at bounding box center [532, 326] width 204 height 24
paste input "gadi.j+gadi_employer_sanity_1_test@myzorro.co"
click at [505, 329] on input "gadi.j+gadi_employer_sanity_1_test@myzorro.co" at bounding box center [532, 326] width 204 height 24
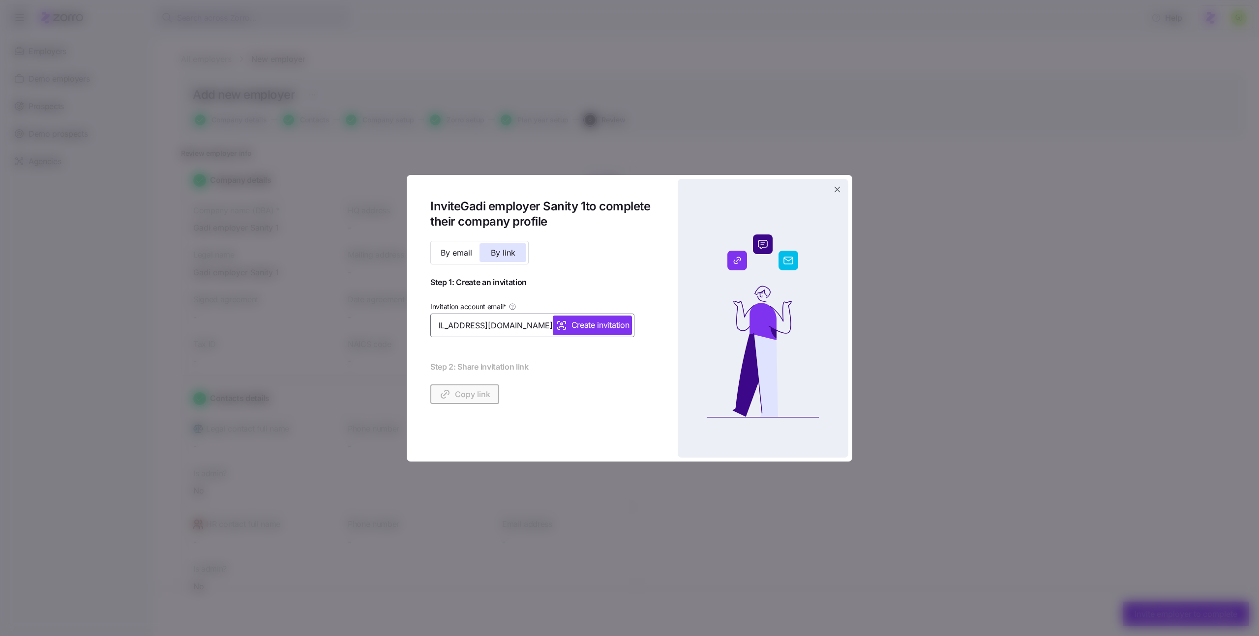
type input "gadi.j+gadi_employer_sanity_1_prod@myzorro.co"
click at [582, 327] on span "Create invitation" at bounding box center [600, 325] width 58 height 12
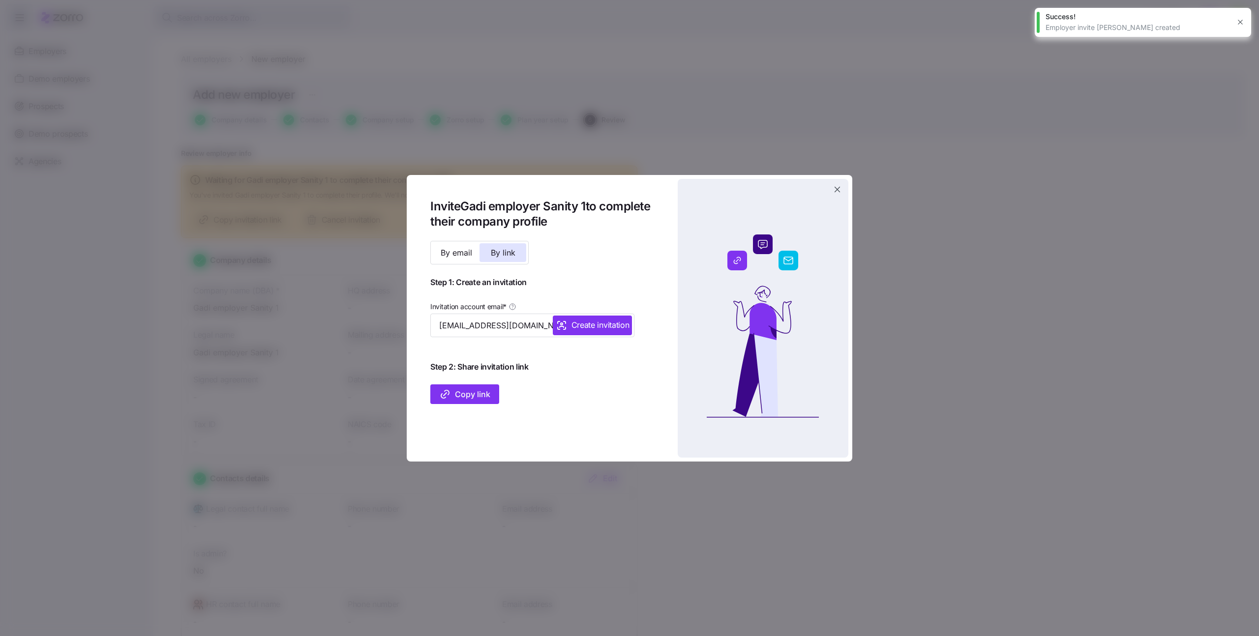
click at [474, 393] on span "Copy link" at bounding box center [464, 395] width 51 height 12
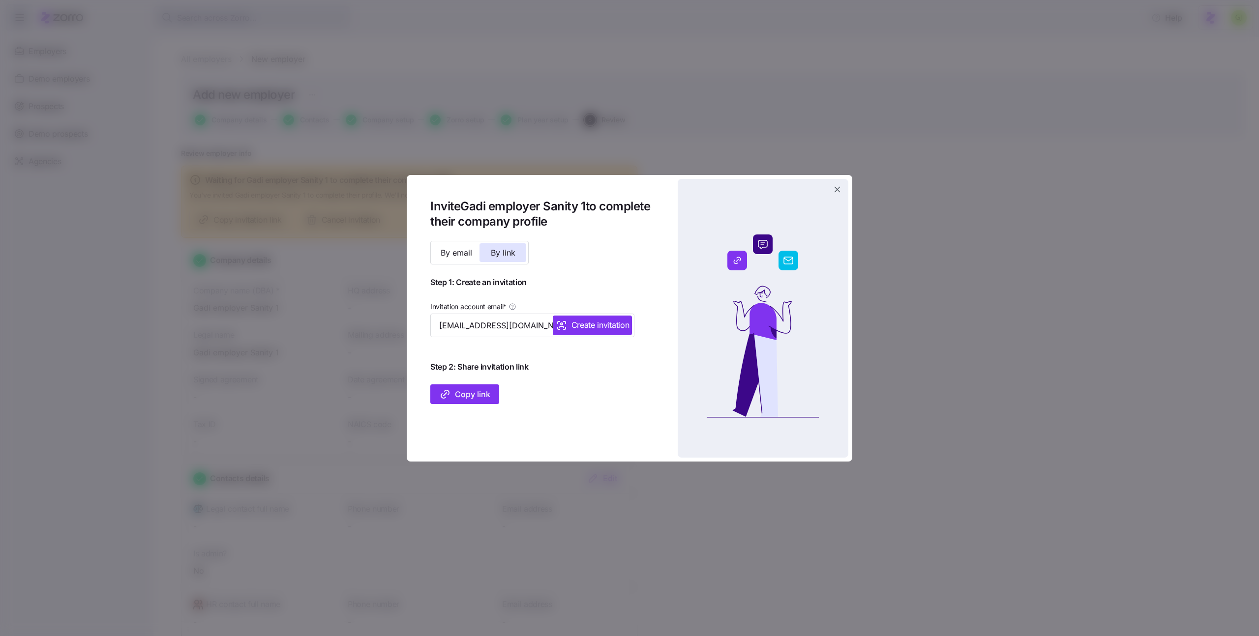
click at [477, 398] on span "Copy link" at bounding box center [464, 395] width 51 height 12
click at [837, 191] on icon "button" at bounding box center [838, 190] width 6 height 6
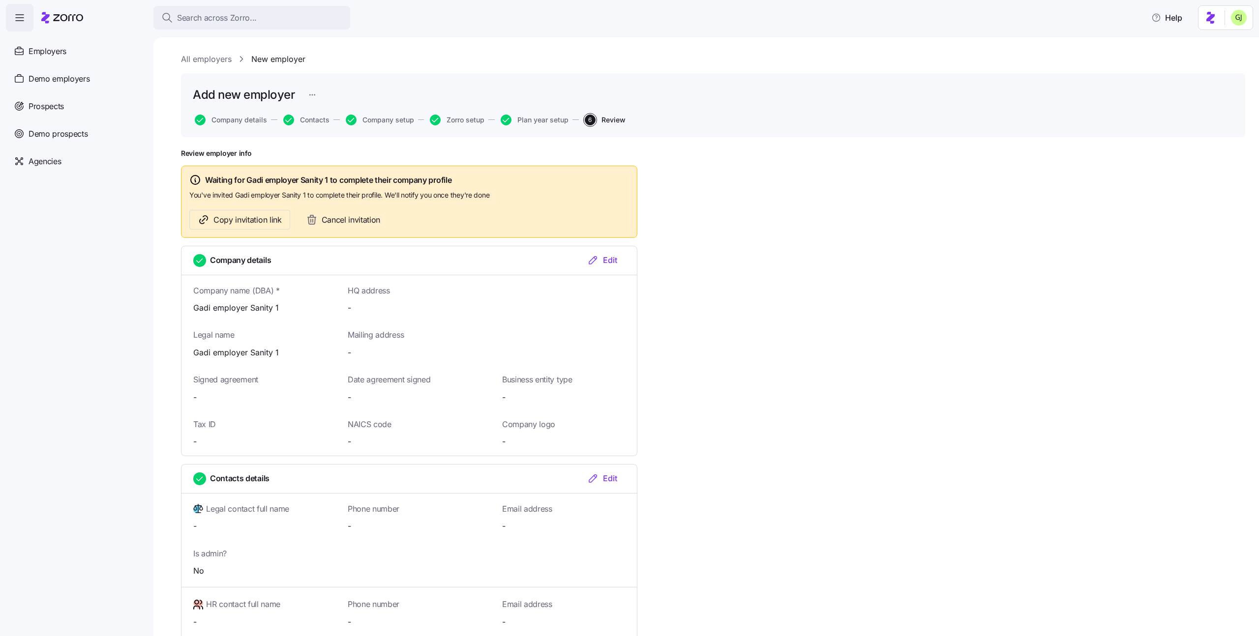
click at [1236, 19] on html "Search across Zorro... Help Employers Demo employers Prospects Demo prospects A…" at bounding box center [629, 315] width 1259 height 630
click at [1218, 59] on div "Log out" at bounding box center [1213, 60] width 38 height 11
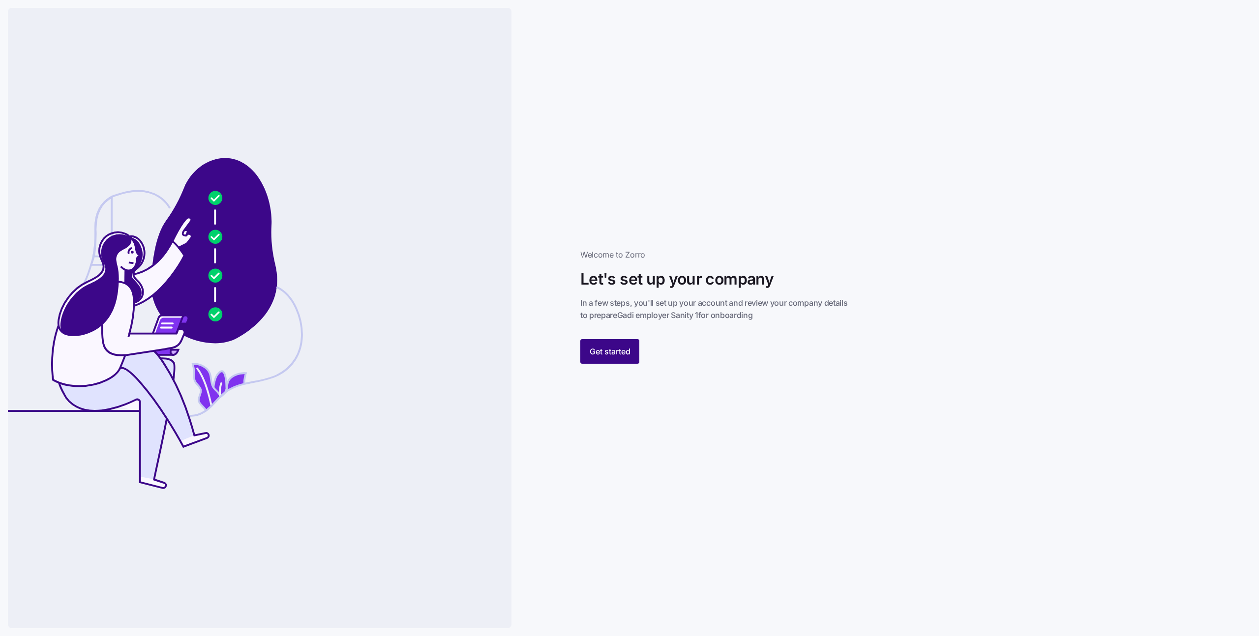
click at [620, 350] on span "Get started" at bounding box center [610, 352] width 41 height 12
